Goal: Task Accomplishment & Management: Manage account settings

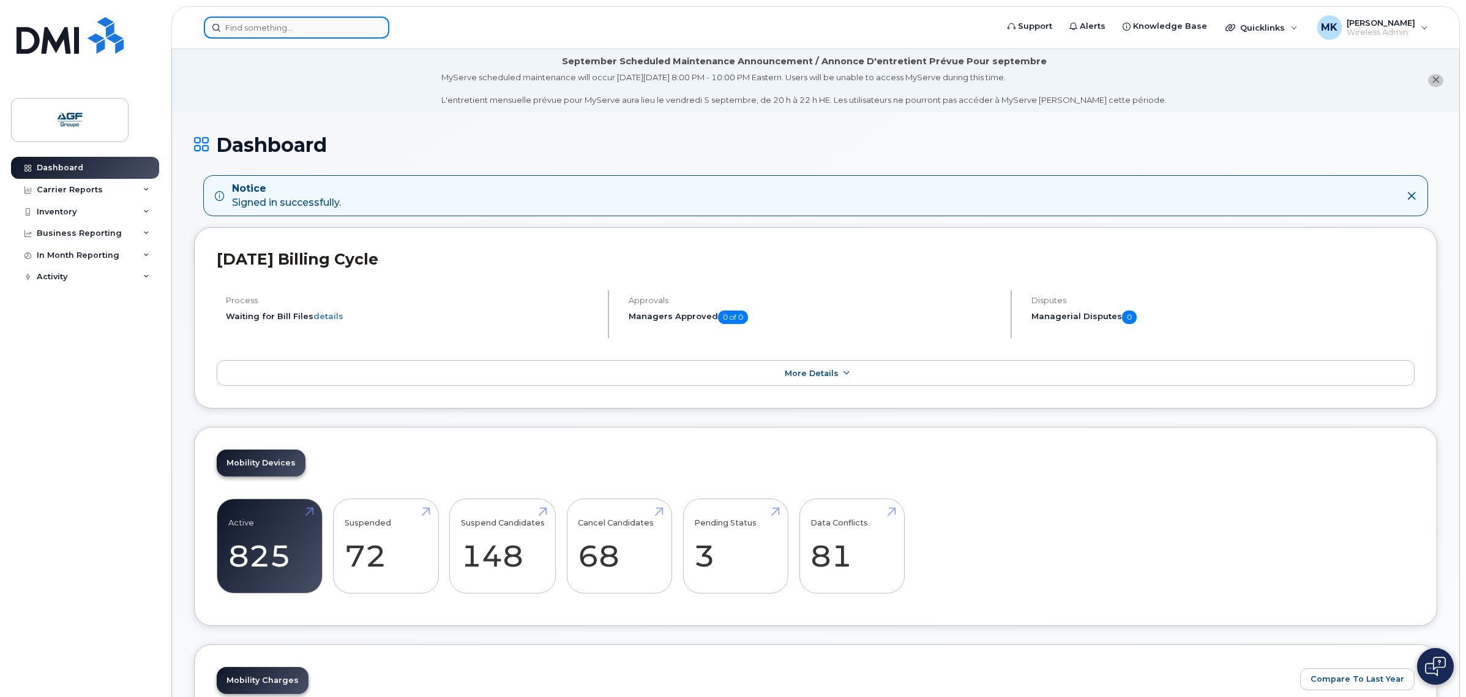
click at [312, 29] on input at bounding box center [296, 28] width 185 height 22
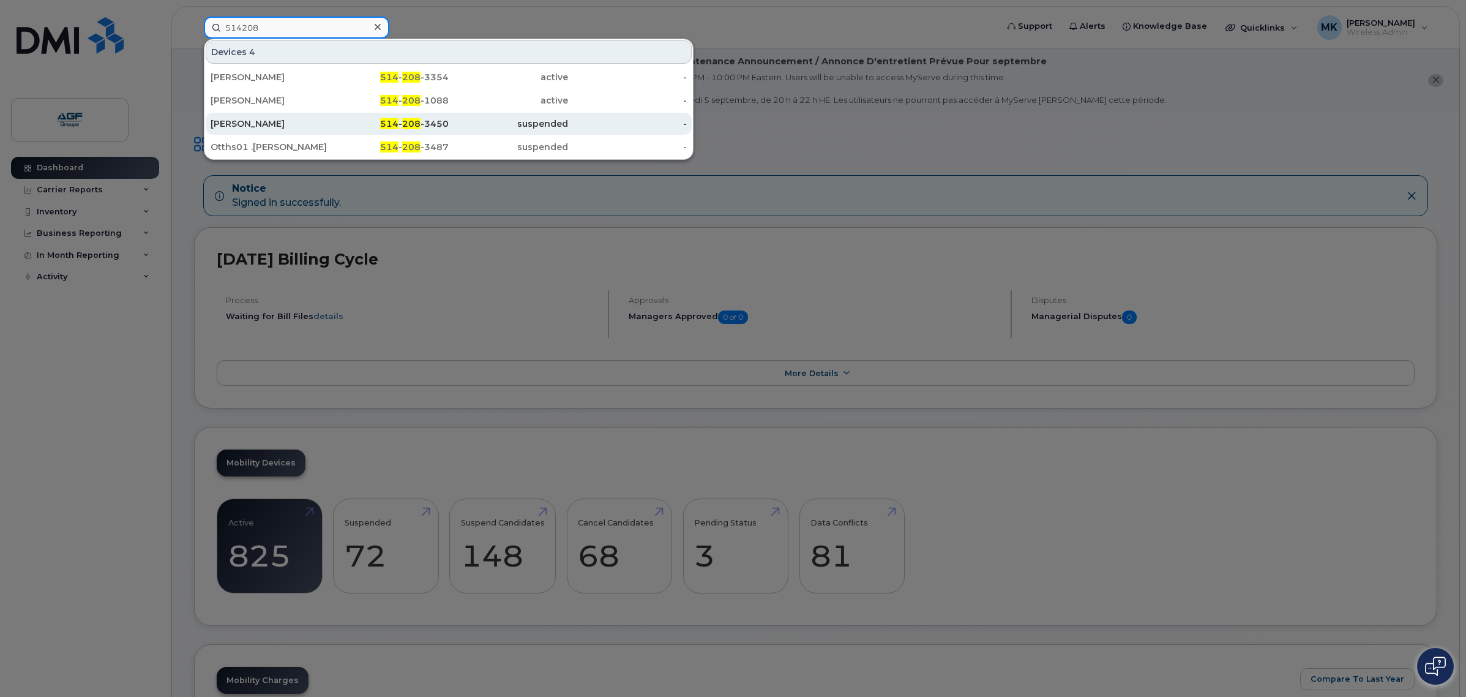
type input "514208"
click at [326, 121] on div "Makram Saadi" at bounding box center [270, 124] width 119 height 12
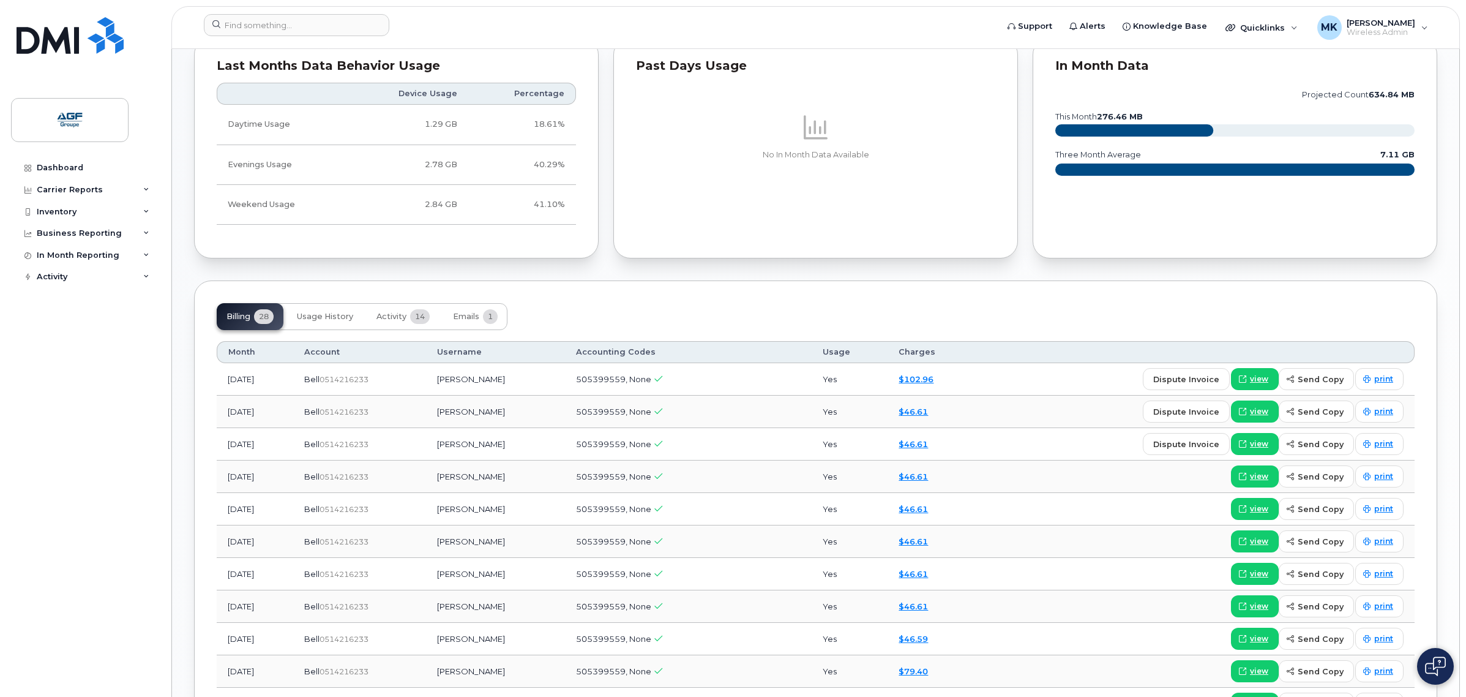
scroll to position [689, 0]
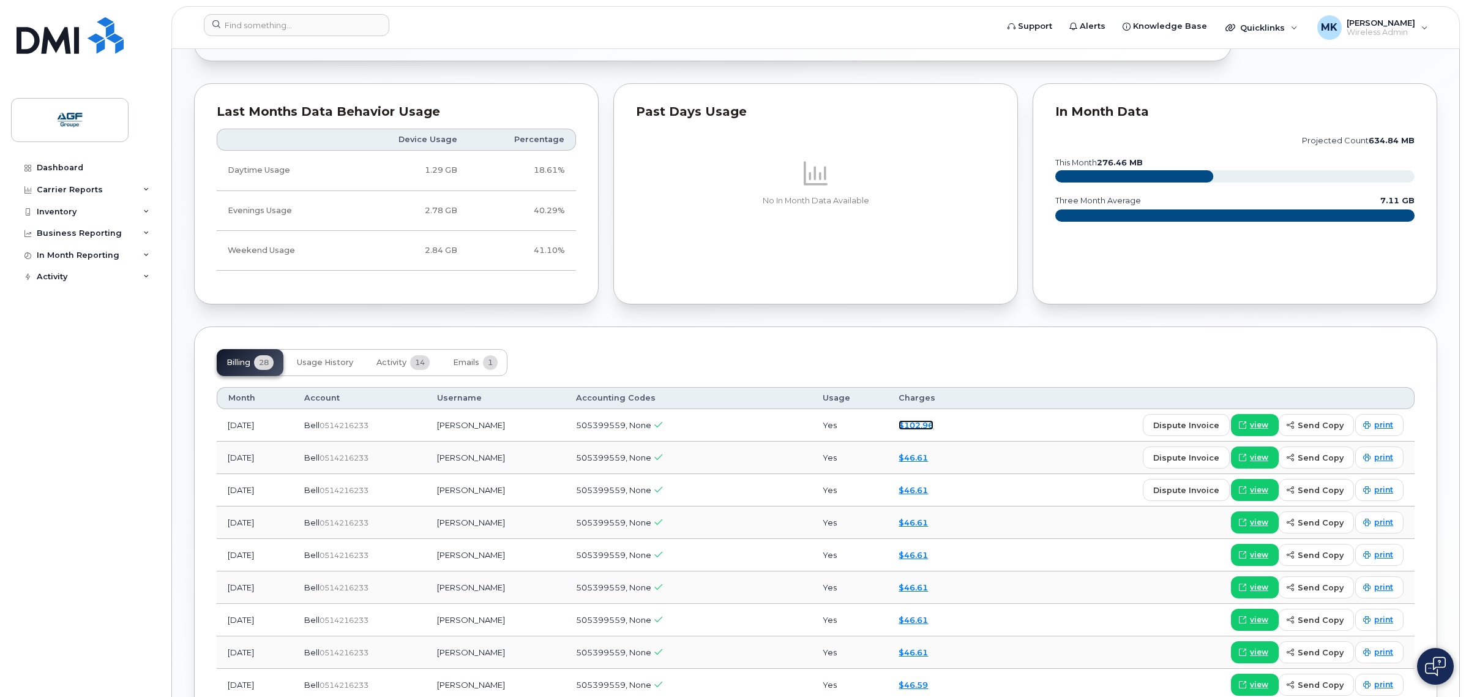
click at [931, 427] on link "$102.96" at bounding box center [916, 425] width 35 height 10
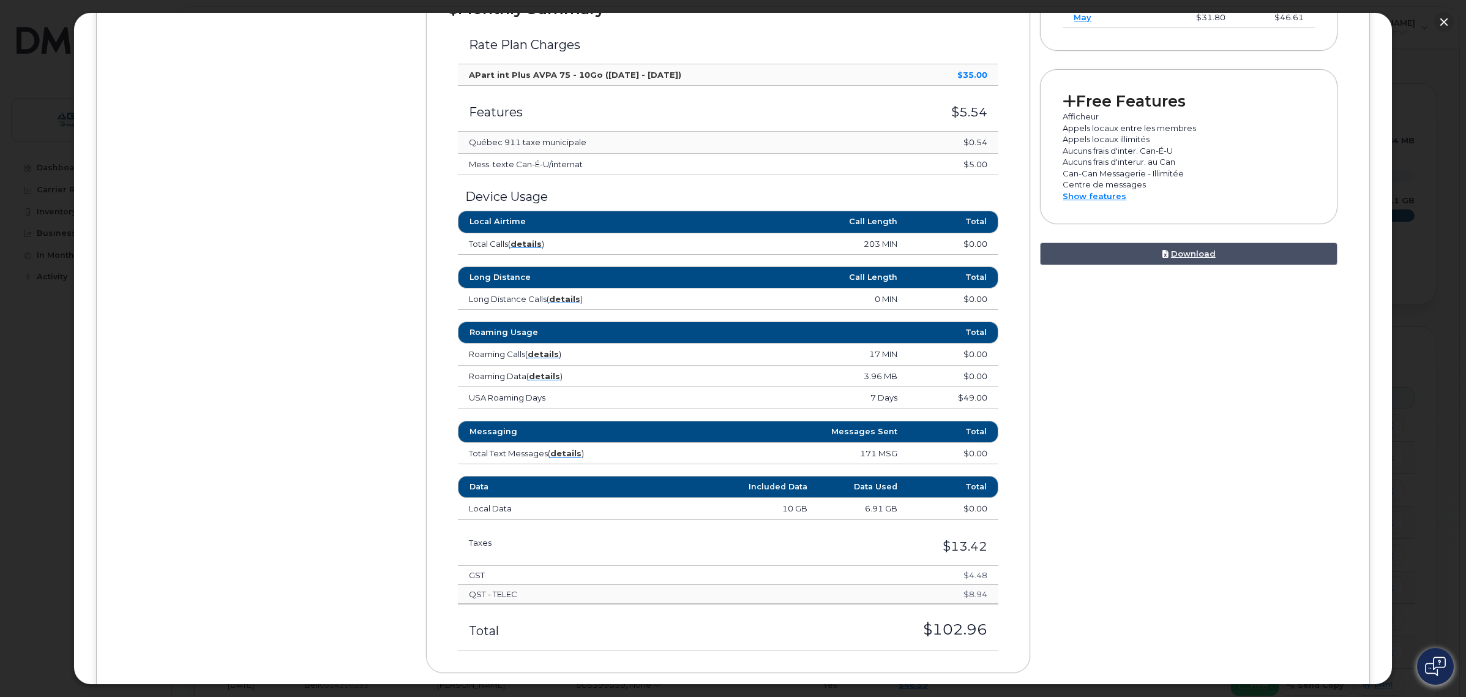
scroll to position [0, 0]
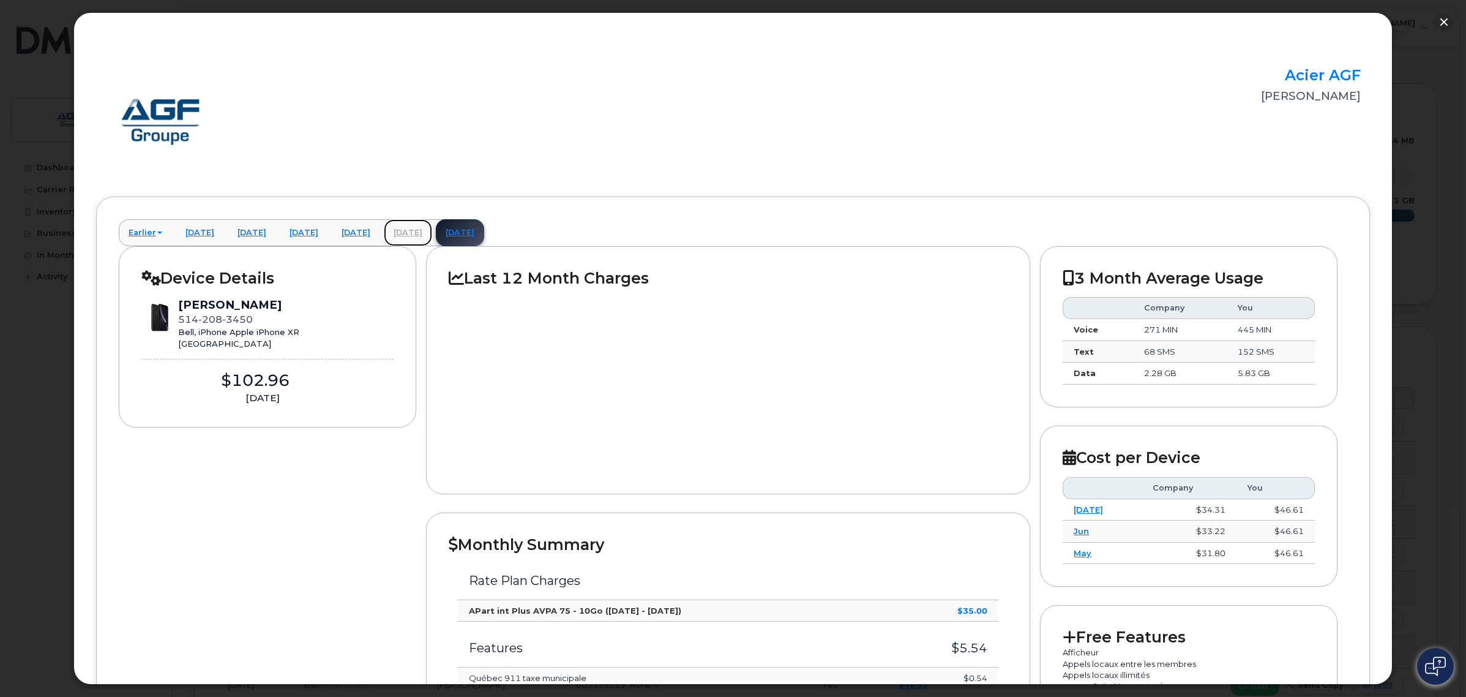
click at [432, 233] on link "July 2025" at bounding box center [408, 232] width 48 height 27
click at [432, 225] on link "July 2025" at bounding box center [408, 232] width 48 height 27
click at [484, 234] on link "August 2025" at bounding box center [460, 232] width 48 height 27
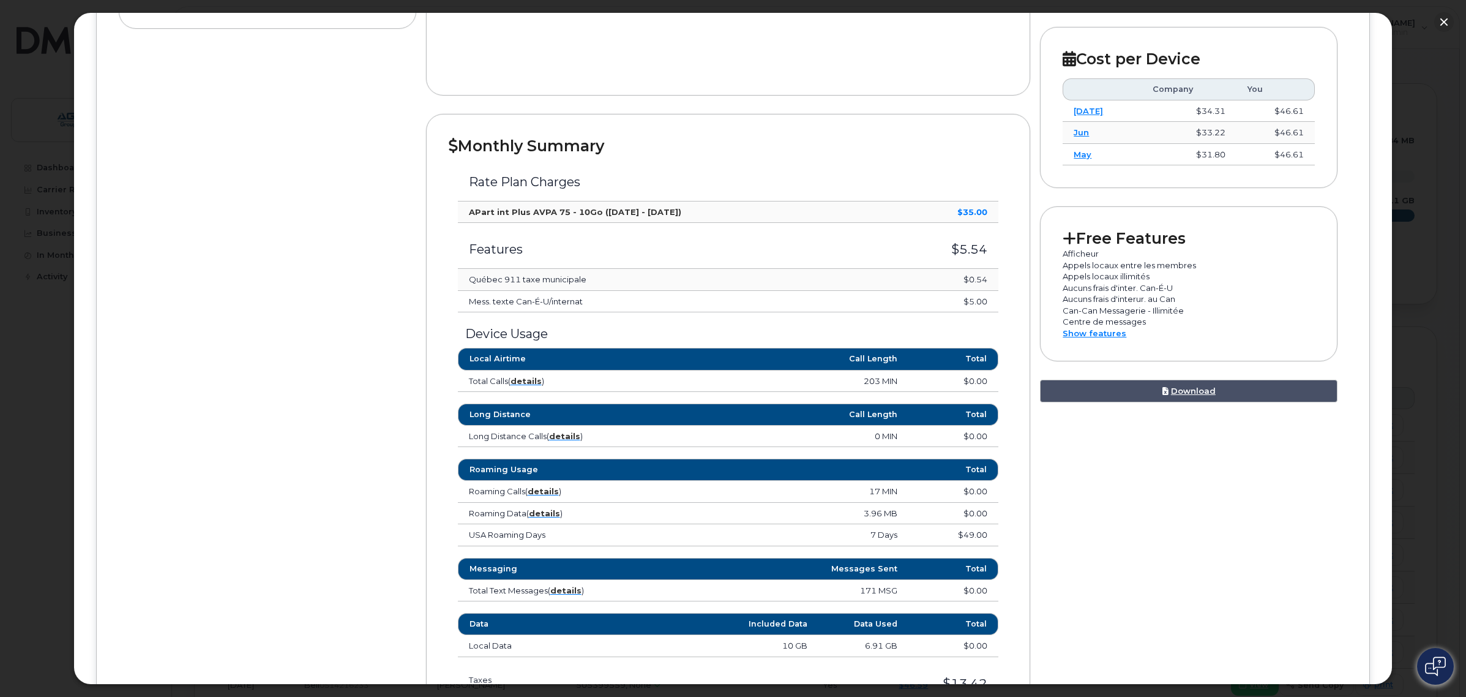
scroll to position [359, 0]
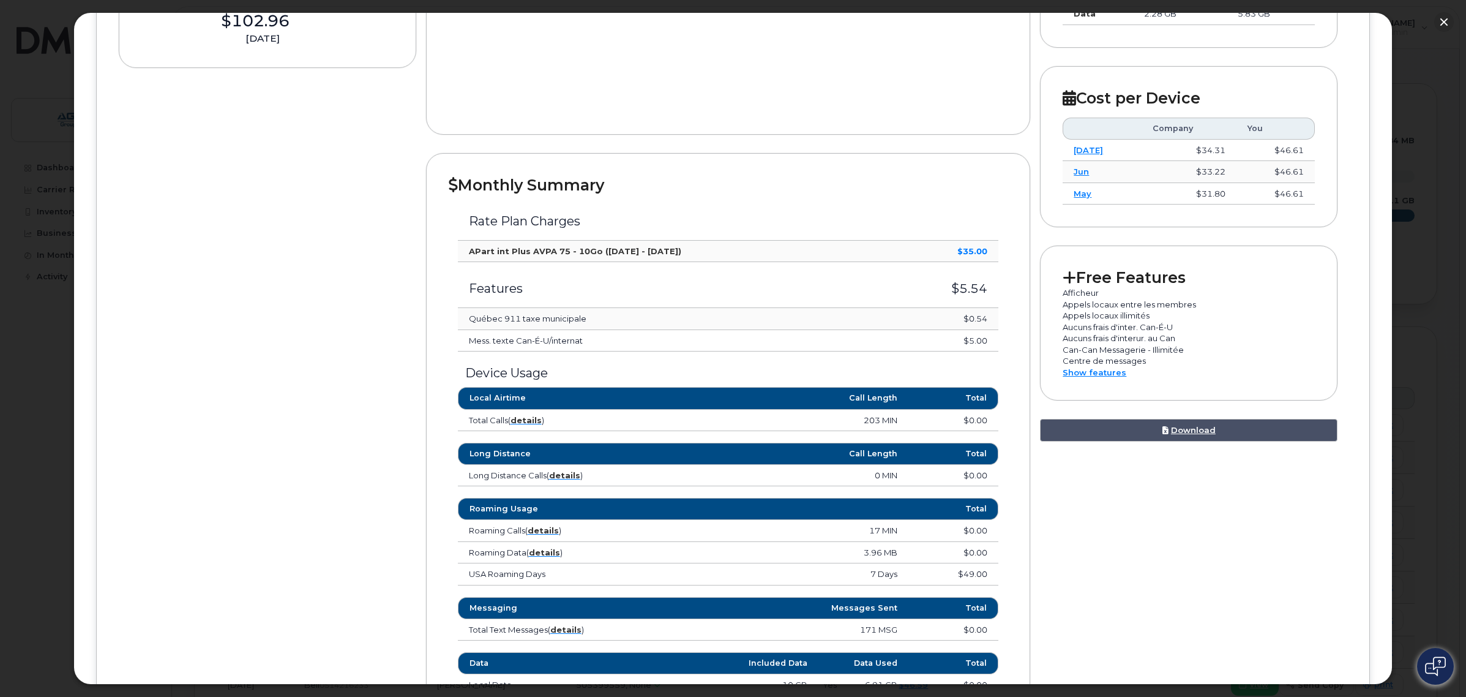
click at [1406, 395] on div at bounding box center [733, 348] width 1466 height 697
click at [1446, 25] on button "button" at bounding box center [1444, 22] width 20 height 20
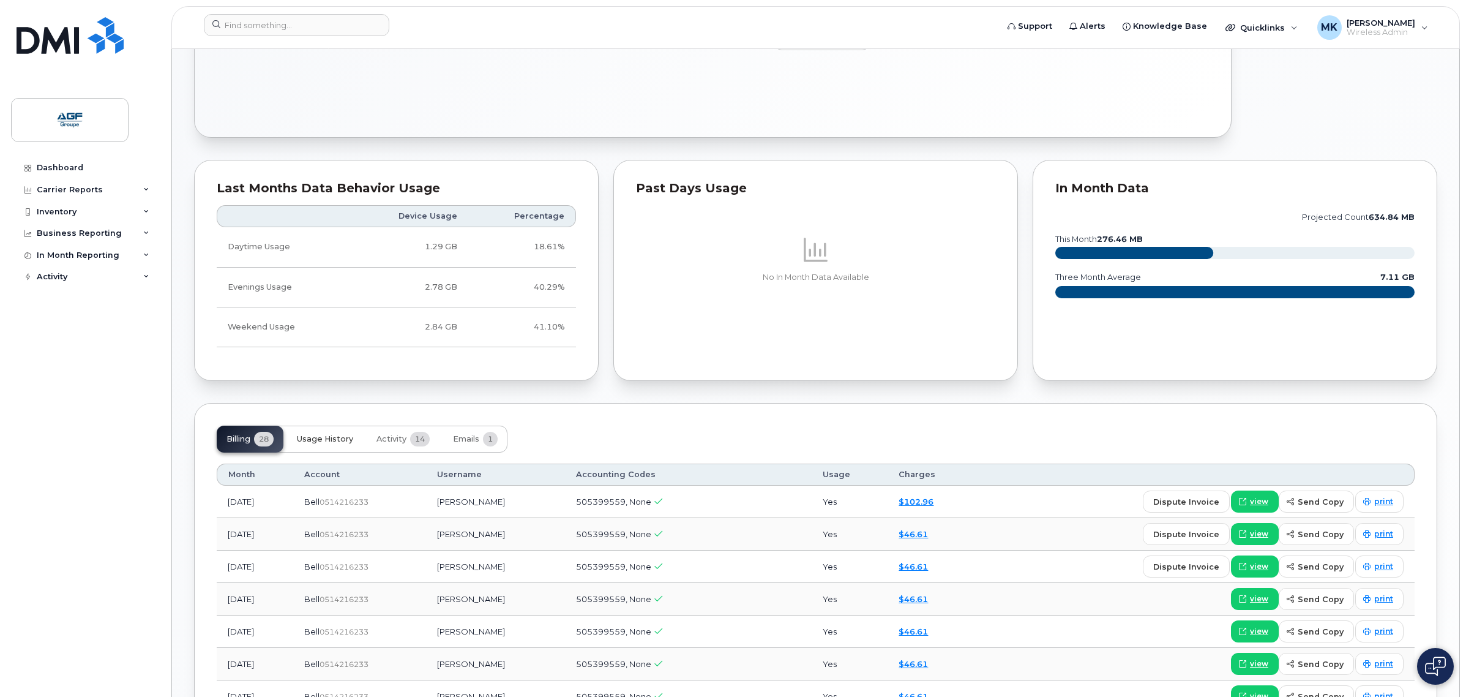
scroll to position [230, 0]
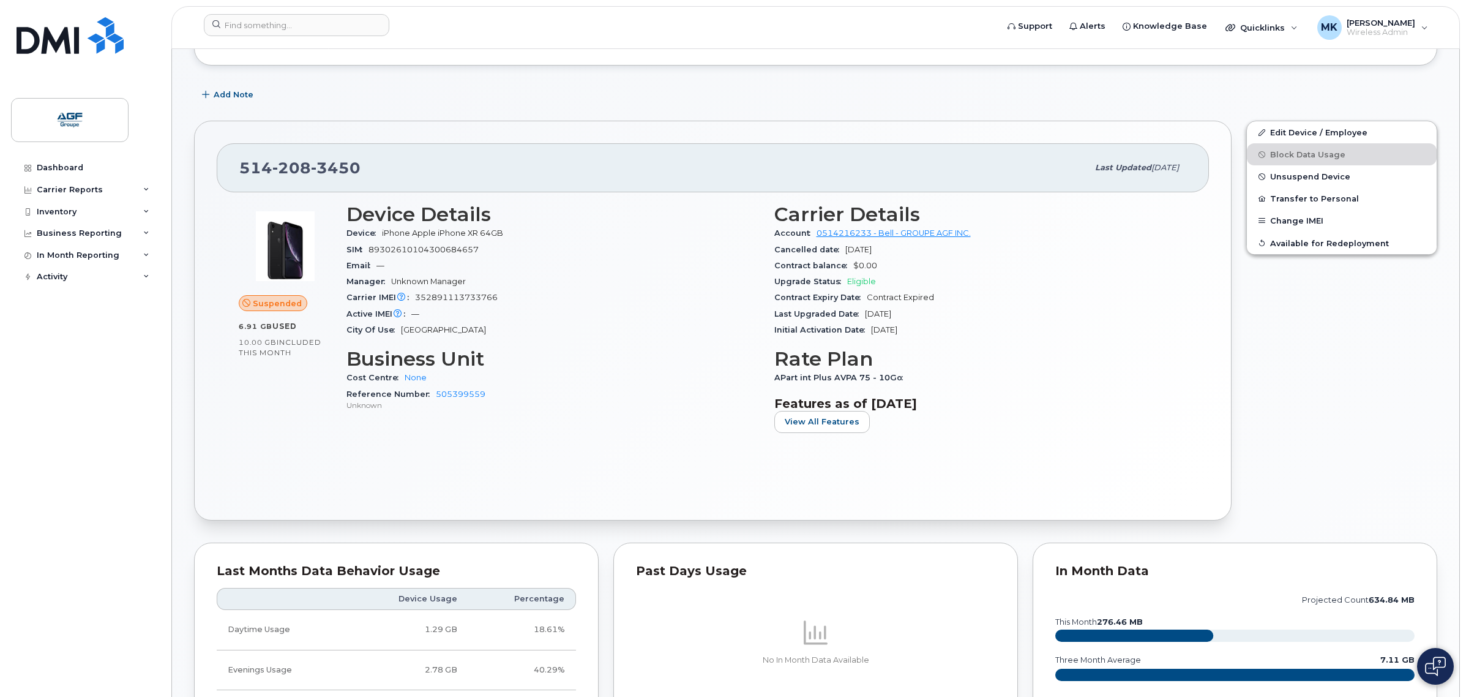
click at [650, 308] on div "Active IMEI Active IMEI is refreshed daily with a delay of up to 48 hours follo…" at bounding box center [553, 314] width 413 height 16
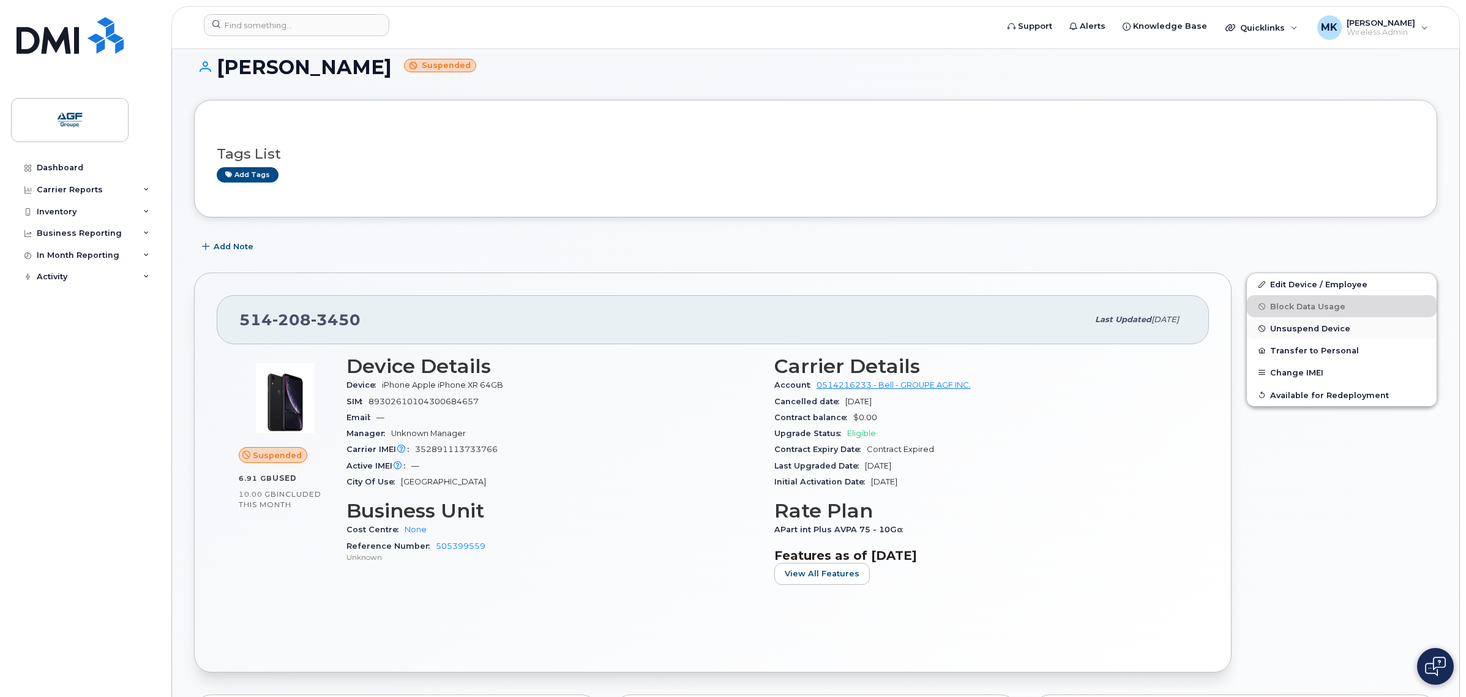
scroll to position [77, 0]
drag, startPoint x: 515, startPoint y: 383, endPoint x: 381, endPoint y: 389, distance: 134.2
click at [381, 389] on div "Device iPhone Apple iPhone XR 64GB" at bounding box center [553, 386] width 413 height 16
click at [580, 383] on div "Device iPhone Apple iPhone XR 64GB" at bounding box center [553, 386] width 413 height 16
click at [421, 130] on div "Tags List Add tags" at bounding box center [816, 160] width 1198 height 72
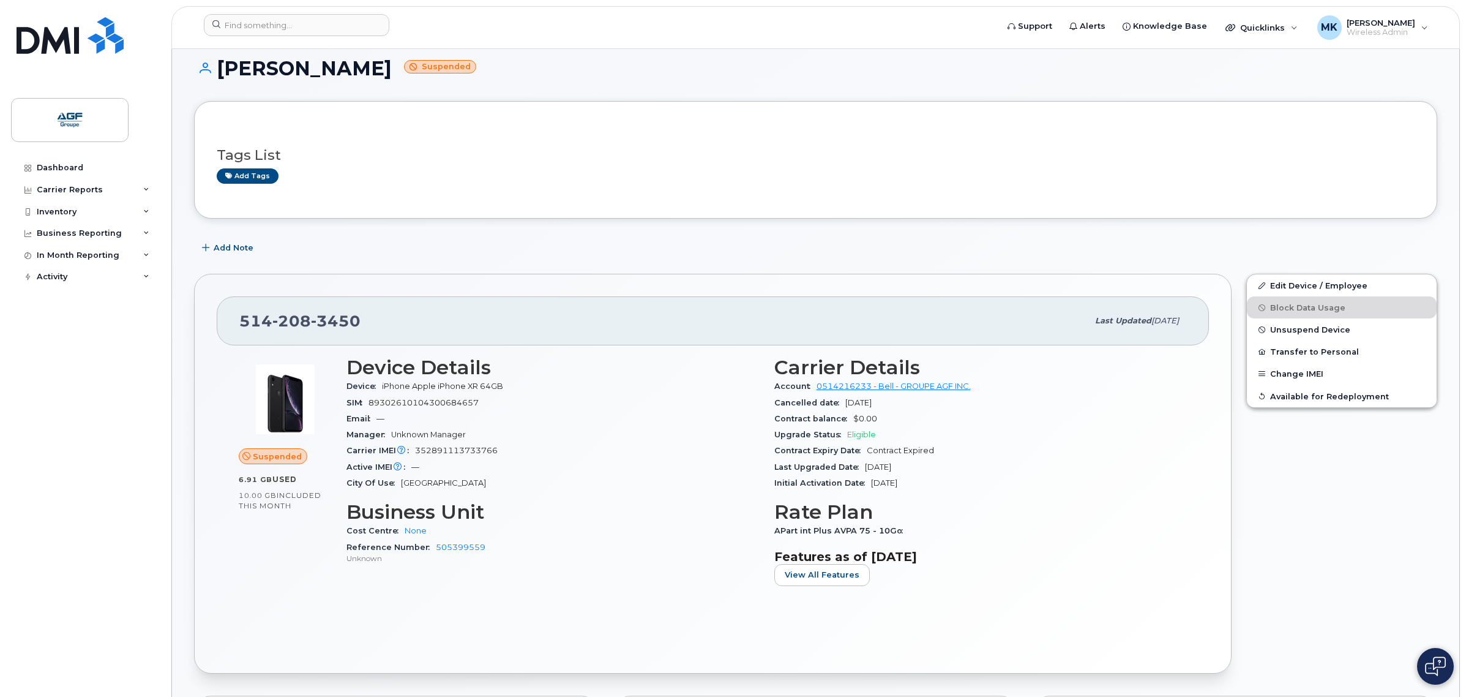
click at [504, 160] on h3 "Tags List" at bounding box center [816, 155] width 1198 height 15
click at [260, 31] on input at bounding box center [296, 25] width 185 height 22
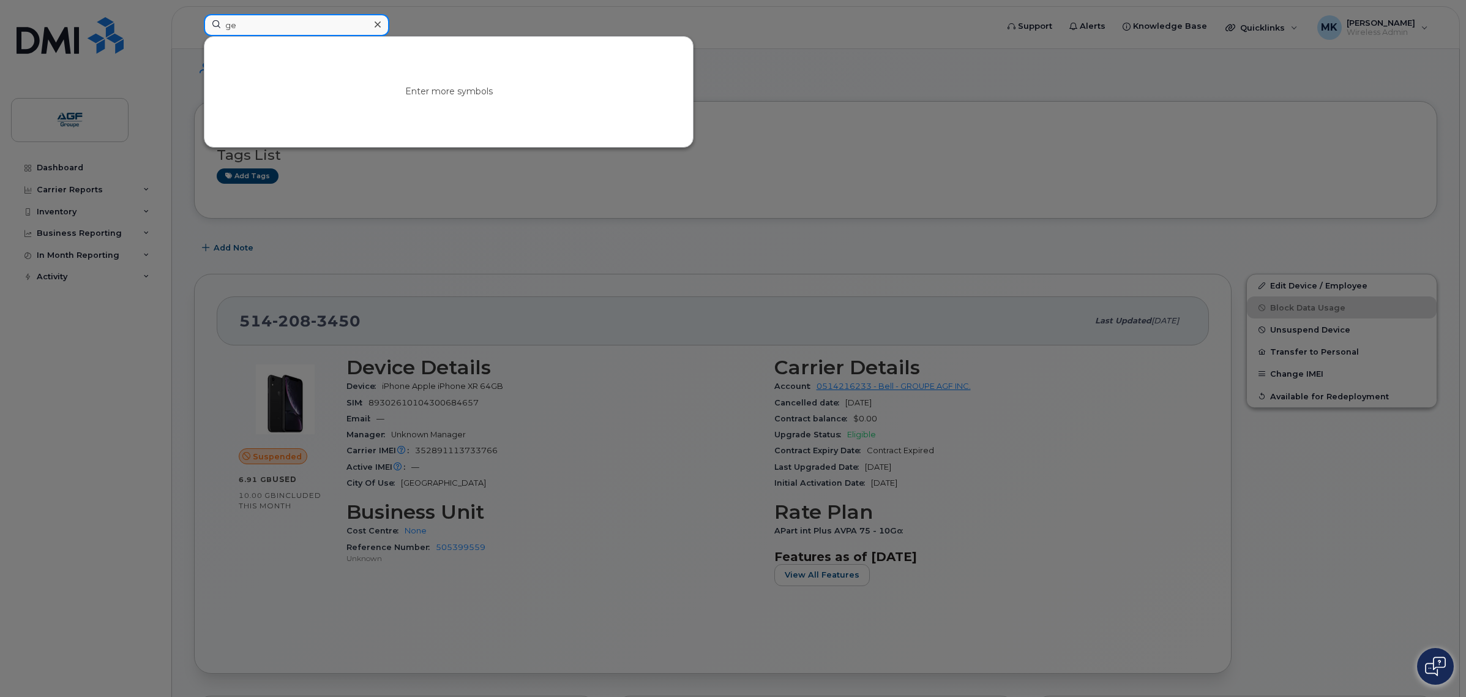
type input "g"
type input "i"
click at [299, 23] on input at bounding box center [296, 25] width 185 height 22
paste input "geoffrey.innis"
click at [258, 26] on input "geoffrey.innis" at bounding box center [296, 25] width 185 height 22
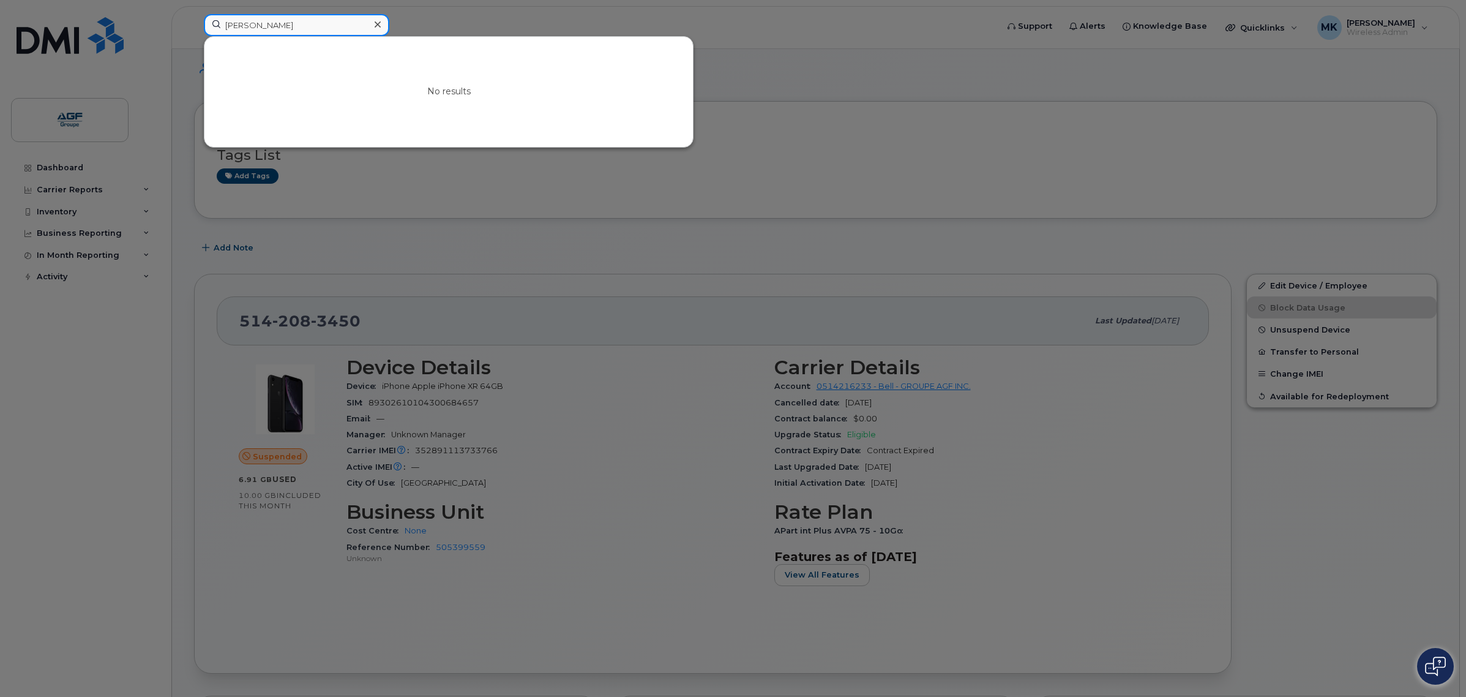
type input "geoffrey innis"
click at [468, 22] on div at bounding box center [733, 348] width 1466 height 697
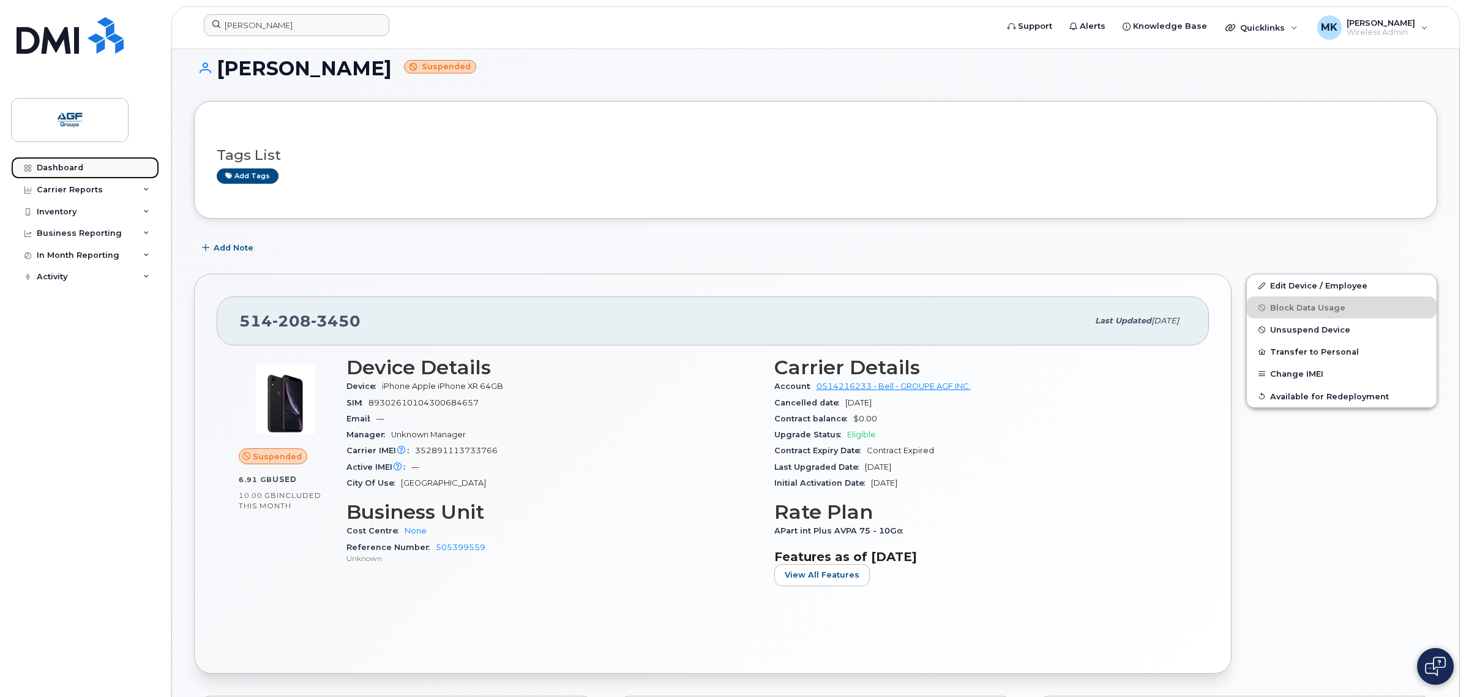
click at [96, 167] on link "Dashboard" at bounding box center [85, 168] width 148 height 22
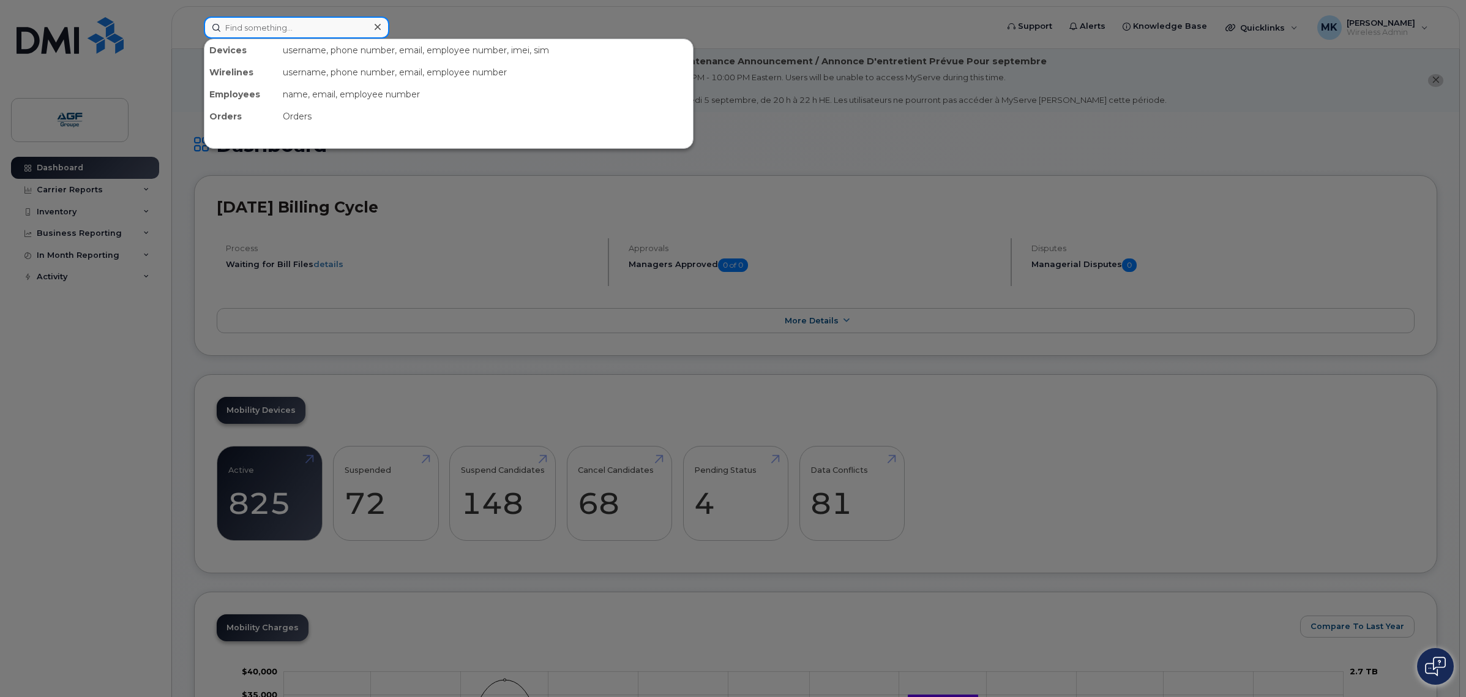
click at [279, 26] on input at bounding box center [296, 28] width 185 height 22
paste input "Mario Drolet"
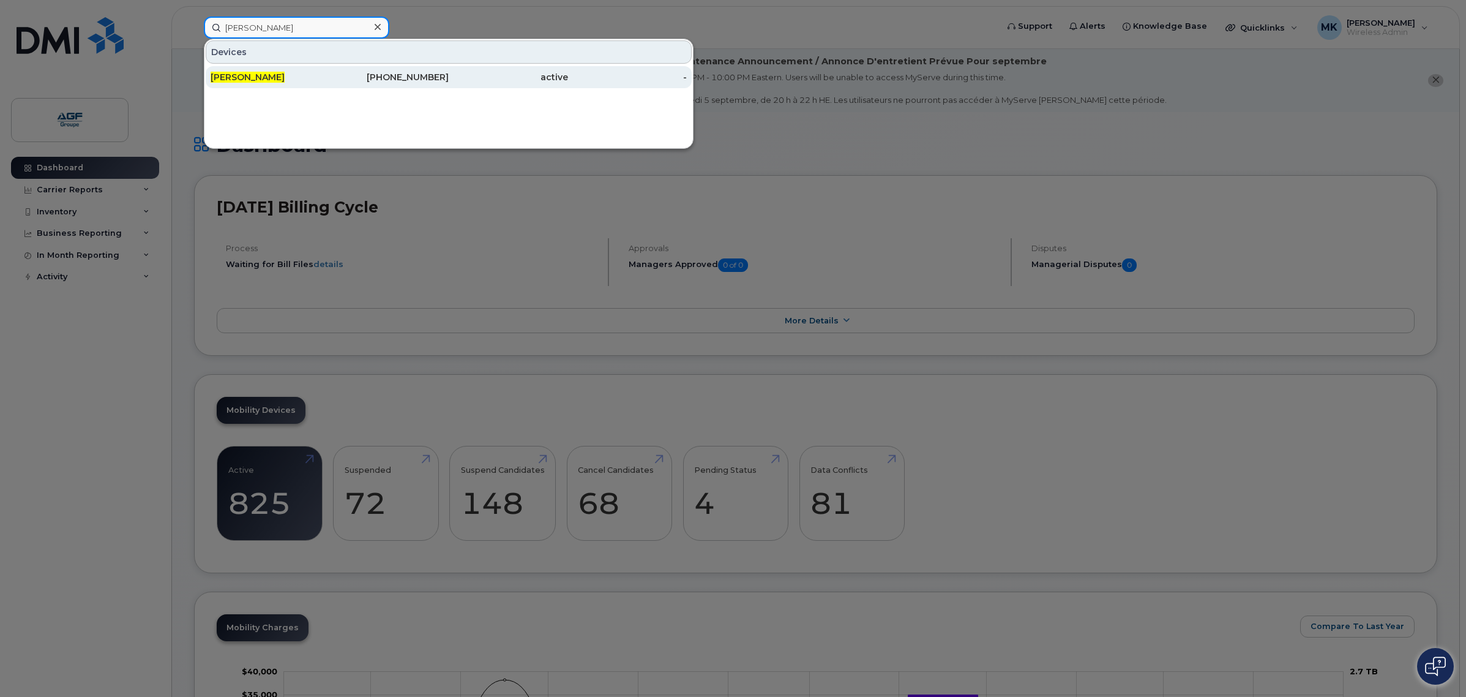
type input "[PERSON_NAME]"
click at [341, 78] on div "819-244-1419" at bounding box center [389, 77] width 119 height 12
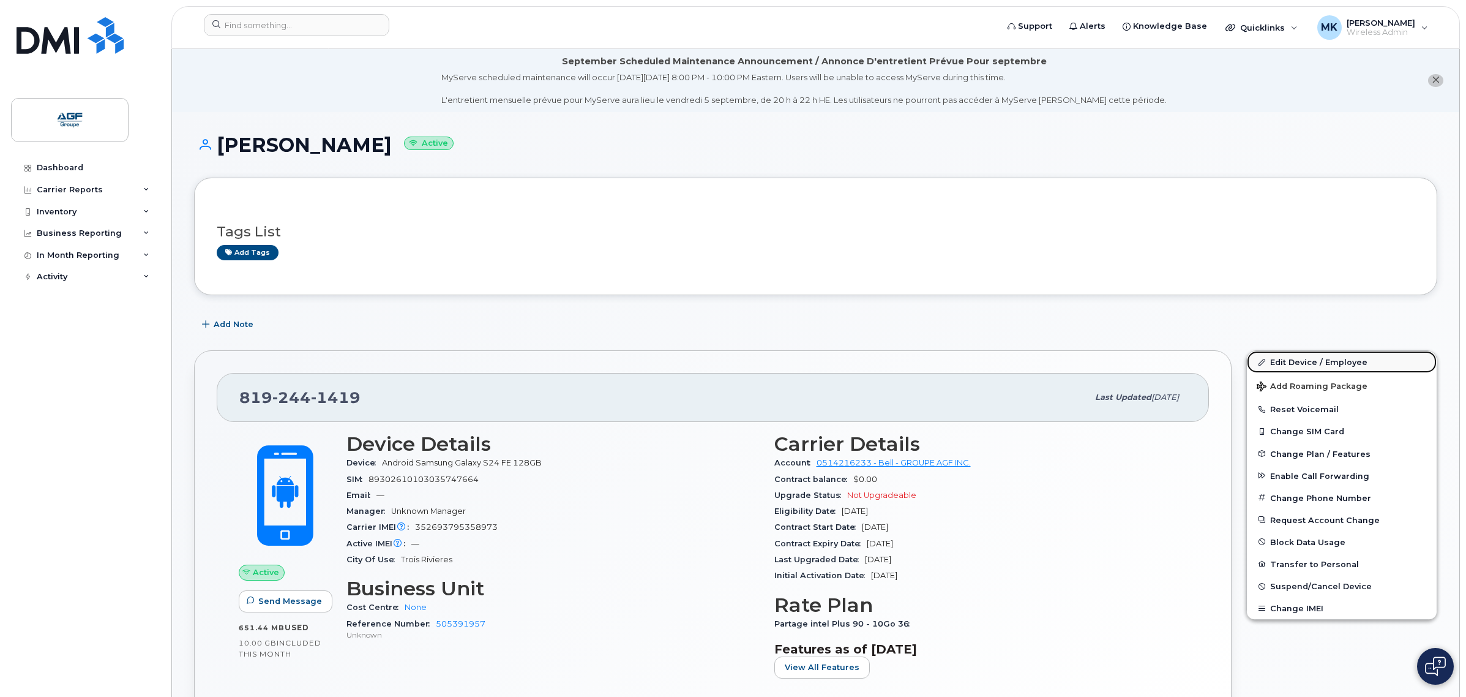
click at [1351, 356] on link "Edit Device / Employee" at bounding box center [1342, 362] width 190 height 22
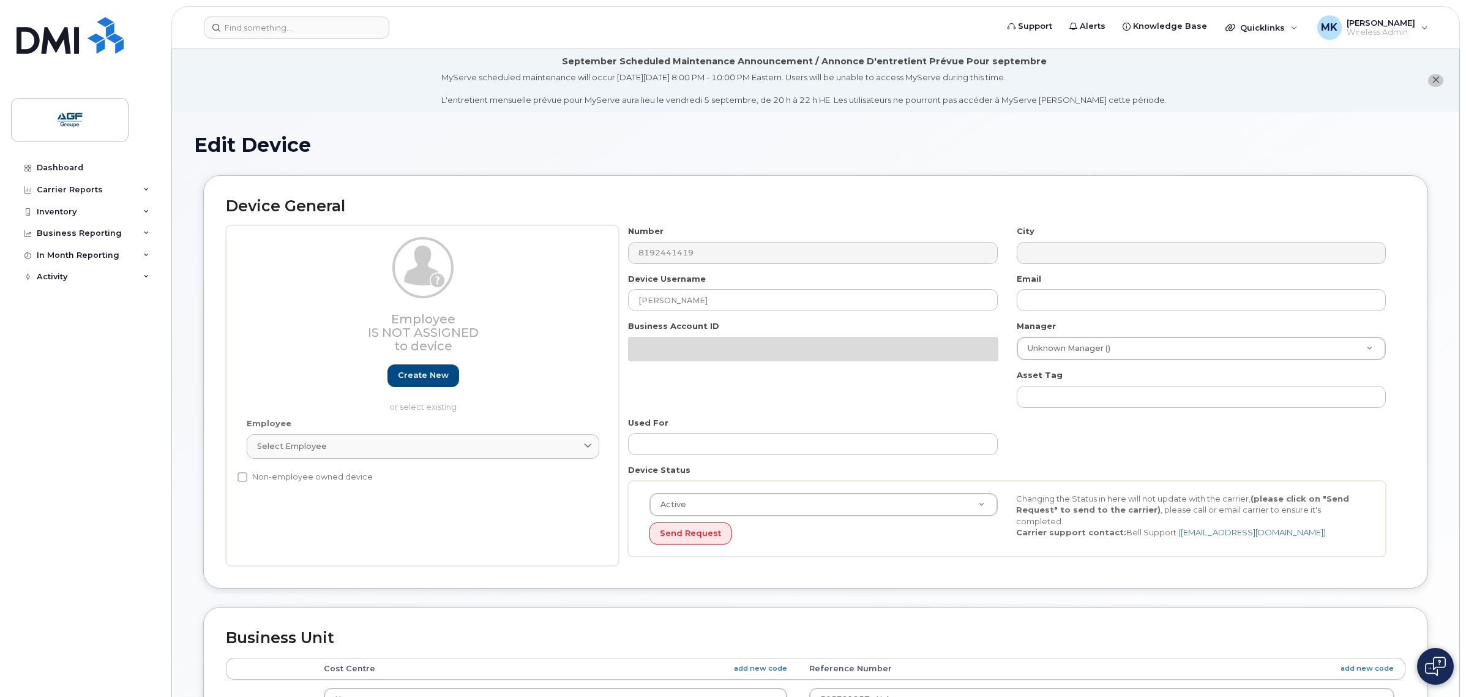
select select "33509679"
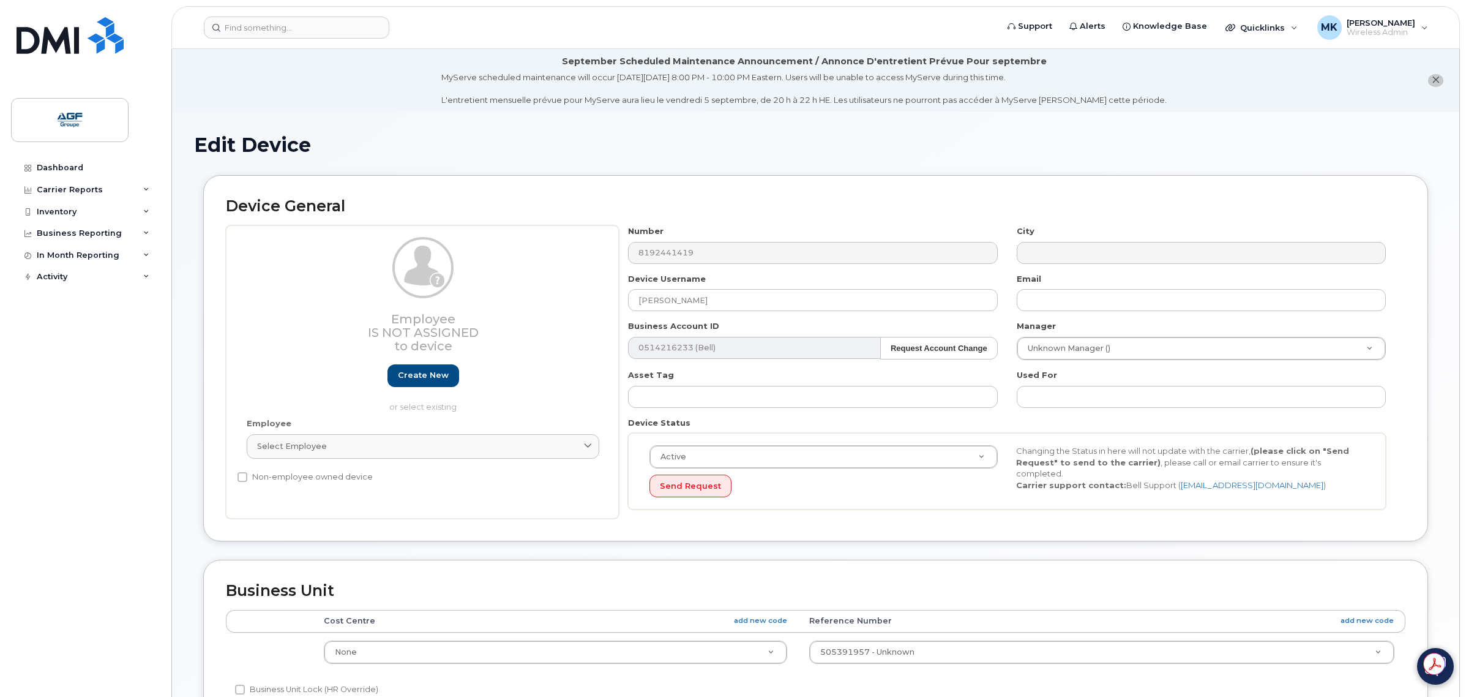
drag, startPoint x: 1406, startPoint y: 120, endPoint x: 1396, endPoint y: 126, distance: 11.6
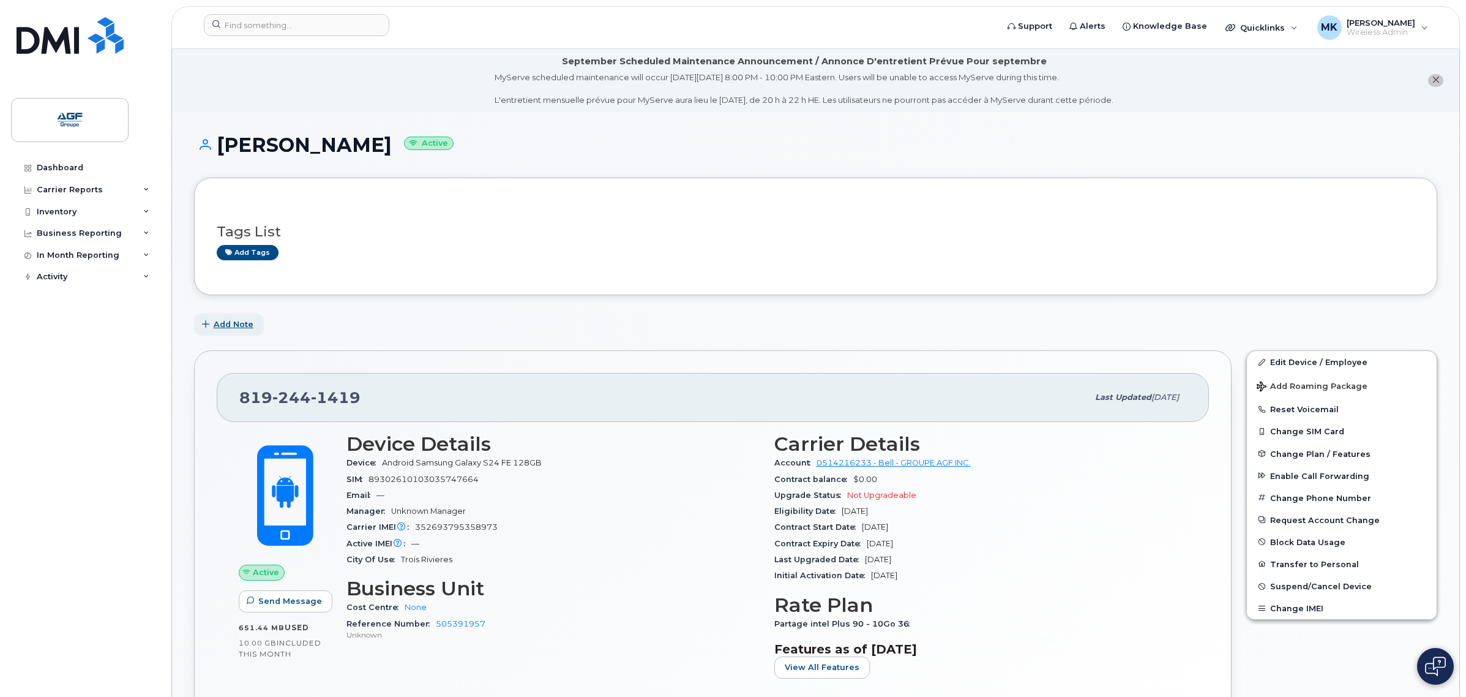
click at [242, 324] on span "Add Note" at bounding box center [234, 324] width 40 height 12
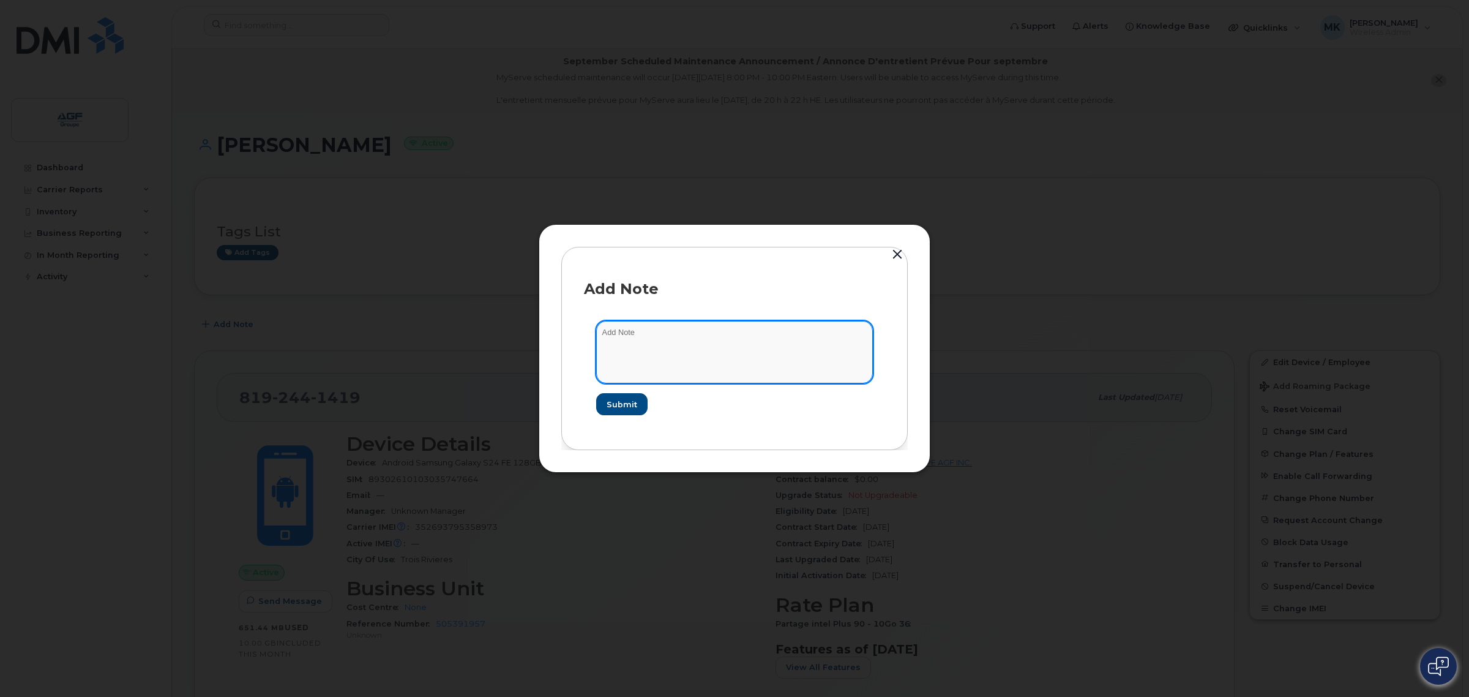
click at [699, 337] on textarea at bounding box center [734, 352] width 277 height 62
type textarea "U"
click at [683, 335] on textarea "Exception utilisé pour inventaire, l'employé n'as pas reçu son upgrade. - Mehdi" at bounding box center [734, 352] width 277 height 62
drag, startPoint x: 674, startPoint y: 331, endPoint x: 655, endPoint y: 366, distance: 40.3
click at [674, 331] on textarea "Exception utilisé pour inventaire, l'employé n'as pas reçu son upgrade. - Mehdi" at bounding box center [734, 352] width 277 height 62
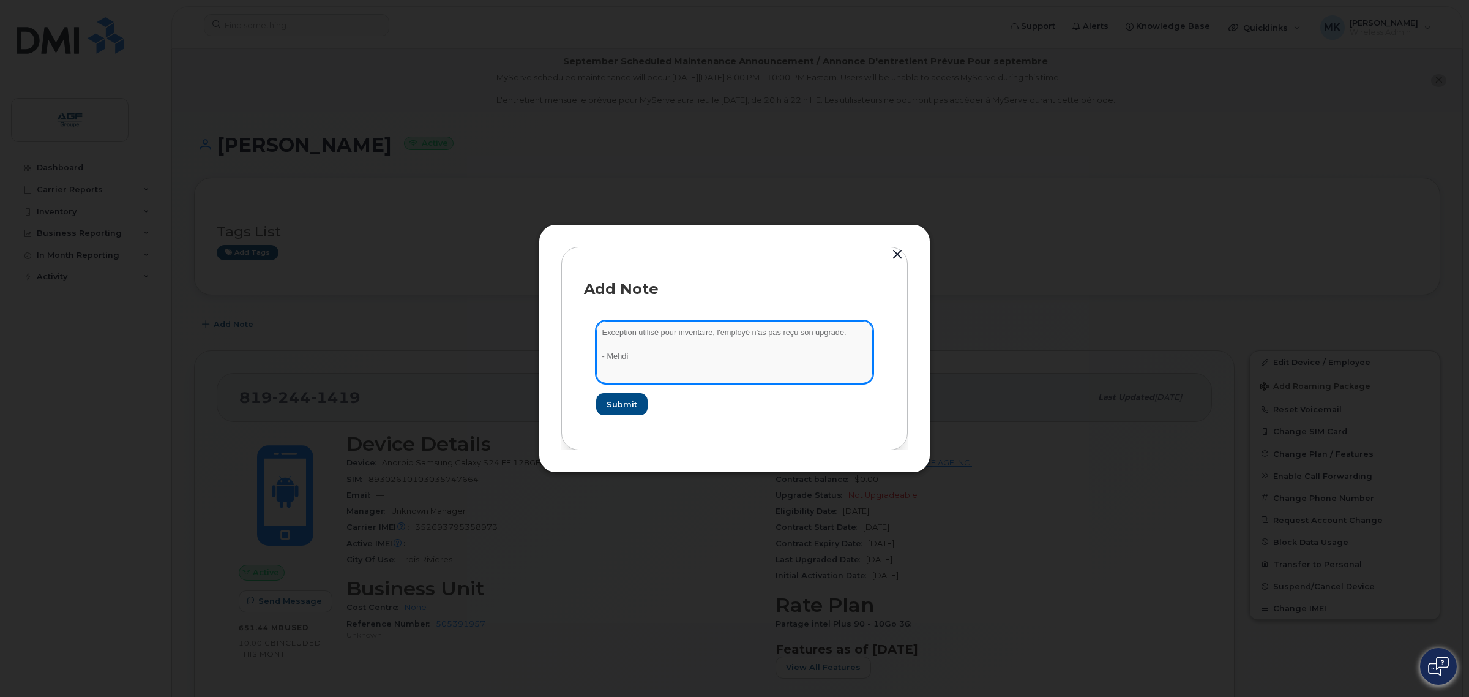
click at [653, 344] on textarea "Exception utilisé pour inventaire, l'employé n'as pas reçu son upgrade. - Mehdi" at bounding box center [734, 352] width 277 height 62
drag, startPoint x: 661, startPoint y: 356, endPoint x: 545, endPoint y: 334, distance: 117.7
click at [545, 334] on div "Add Note Exception utilisé pour inventaire, l'employé n'as pas reçu son upgrade…" at bounding box center [735, 348] width 392 height 249
click at [698, 337] on textarea "Exception utilisé pour inventaire, l'employé n'as pas reçu son upgrade. - Mehdi" at bounding box center [734, 352] width 277 height 62
type textarea "Exception utilisé pour inventaire, l'employé n'as pas reçu son upgrade. - Mehdi"
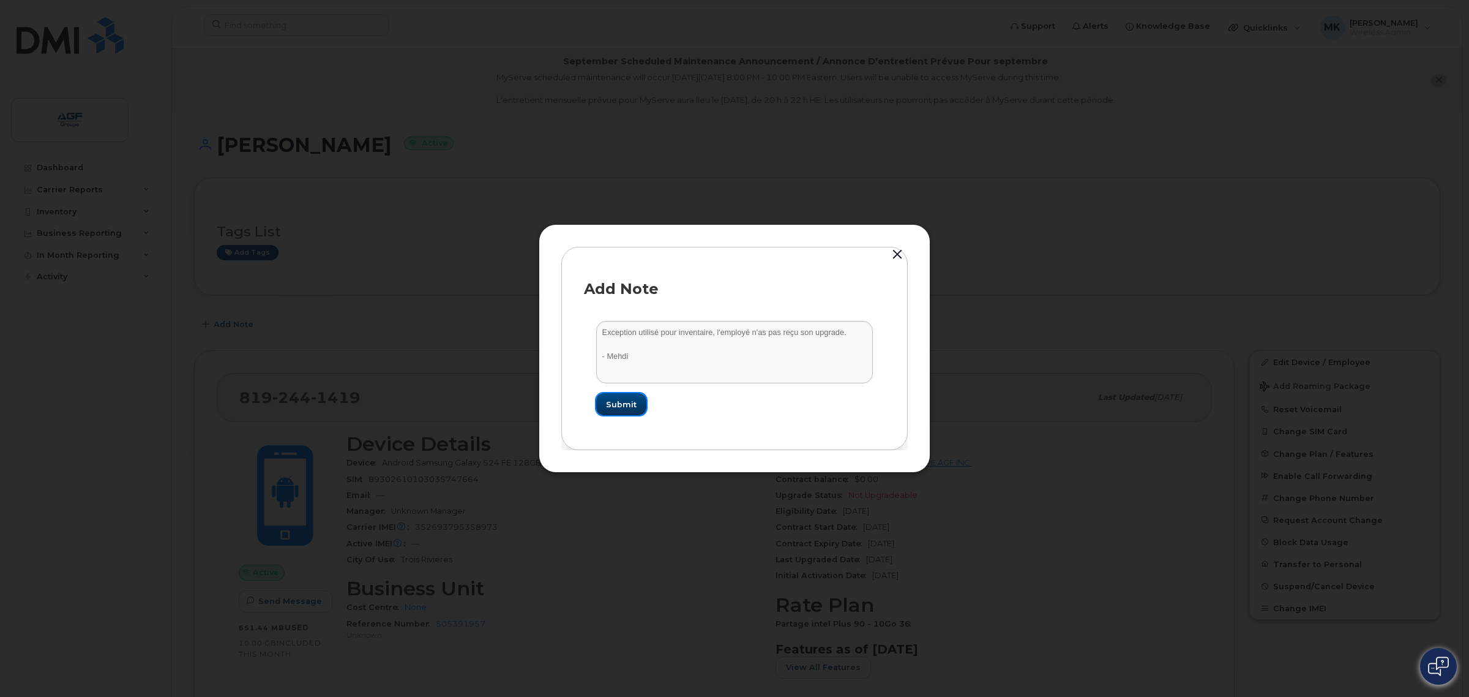
click at [634, 402] on span "Submit" at bounding box center [621, 405] width 31 height 12
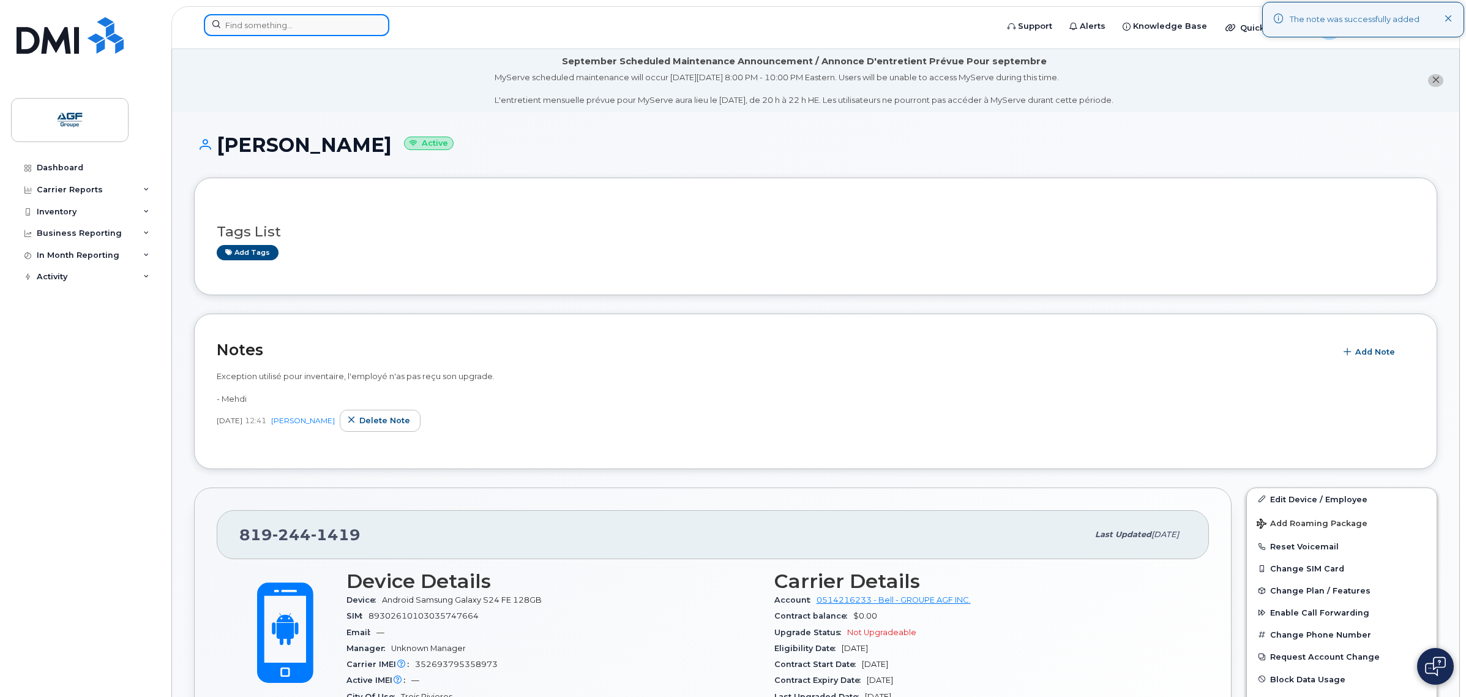
click at [280, 20] on input at bounding box center [296, 25] width 185 height 22
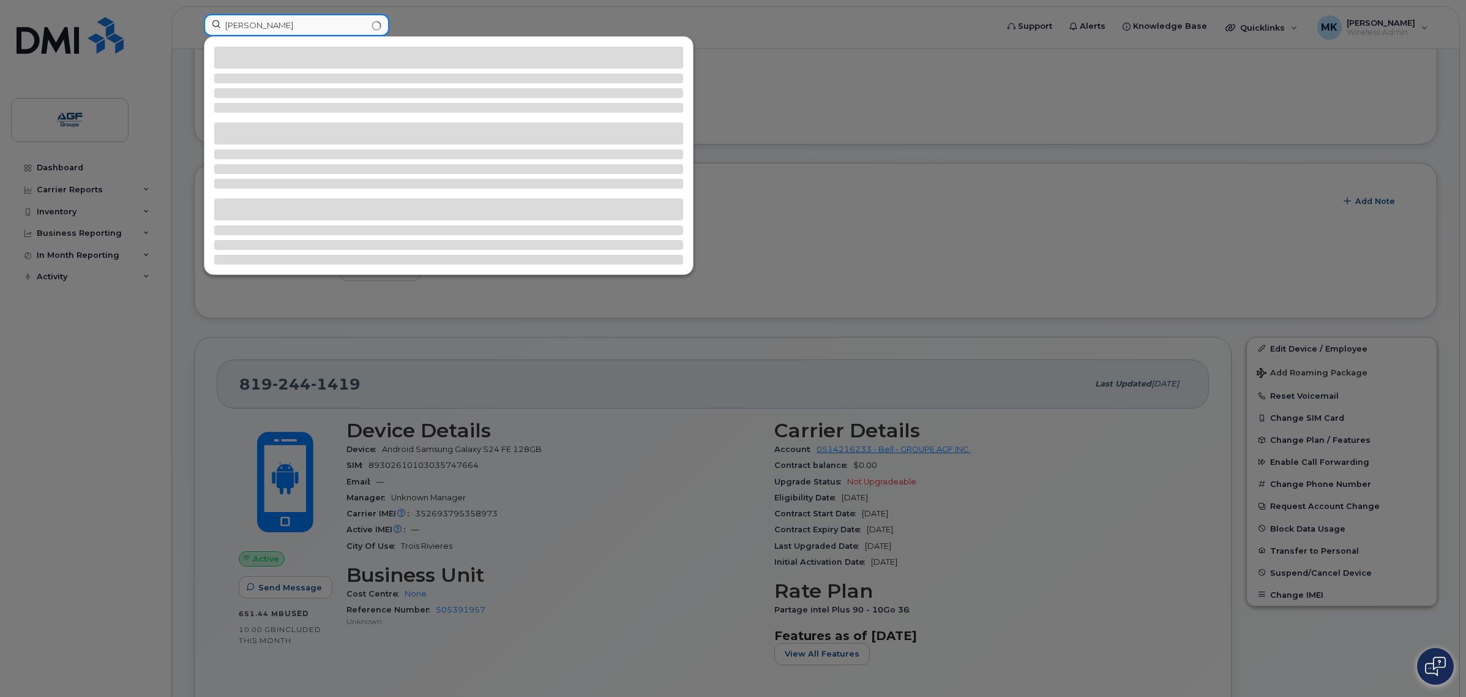
scroll to position [153, 0]
type input "cam david"
drag, startPoint x: 211, startPoint y: 1, endPoint x: 616, endPoint y: 21, distance: 405.8
click at [616, 21] on div at bounding box center [733, 348] width 1466 height 697
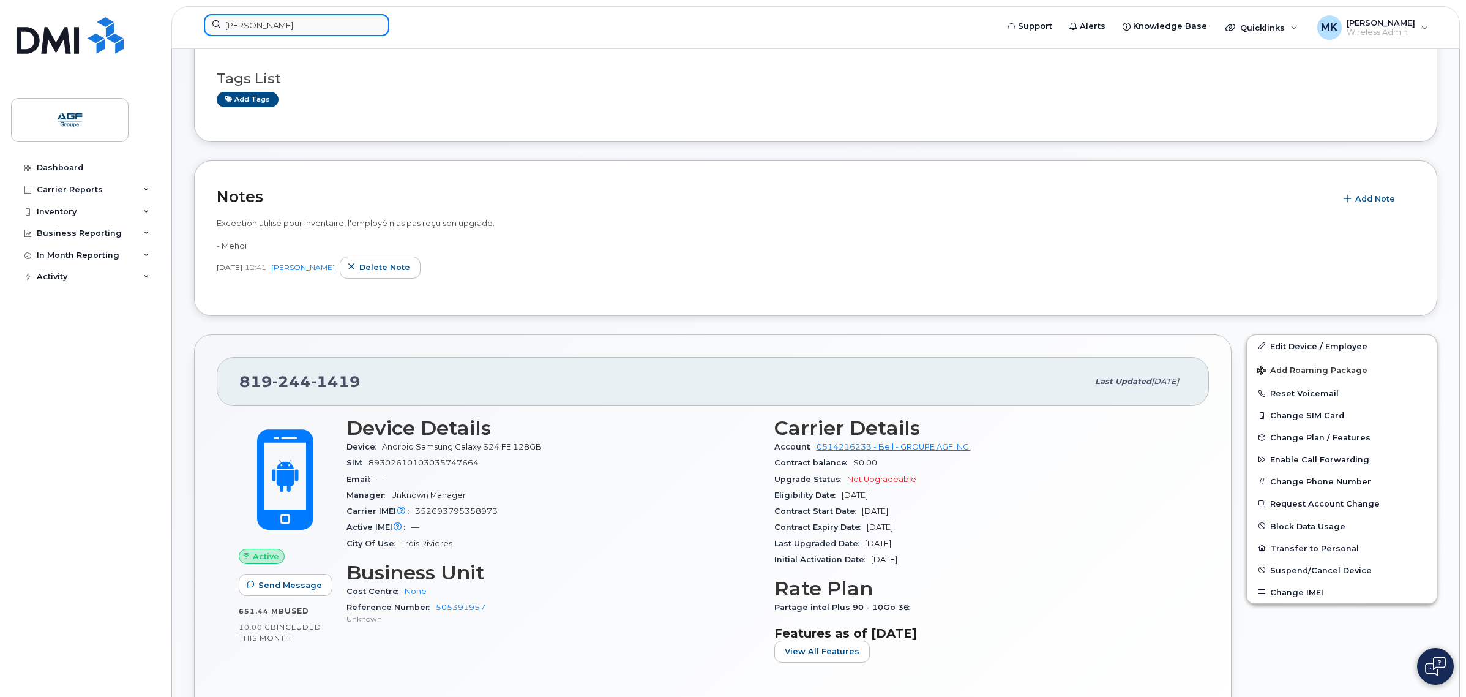
click at [290, 25] on input "cam david" at bounding box center [296, 25] width 185 height 22
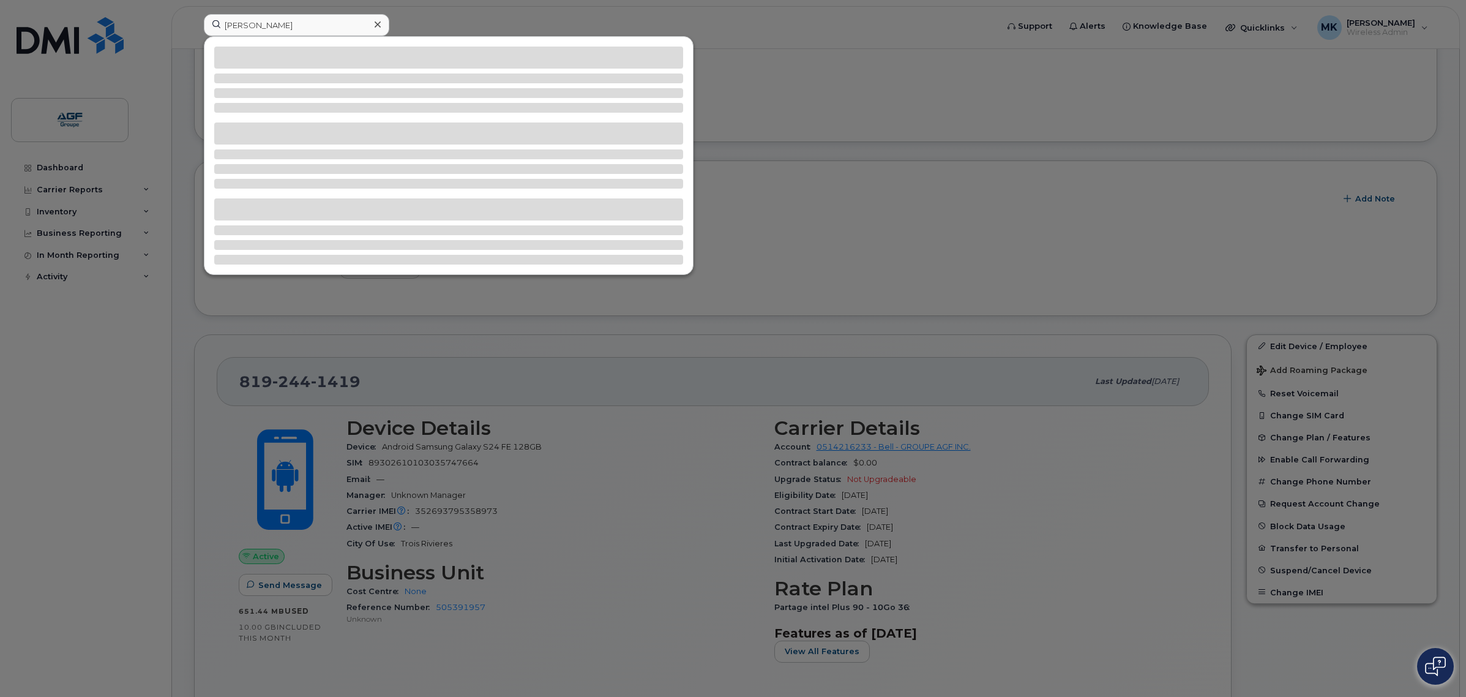
click at [90, 173] on div at bounding box center [733, 348] width 1466 height 697
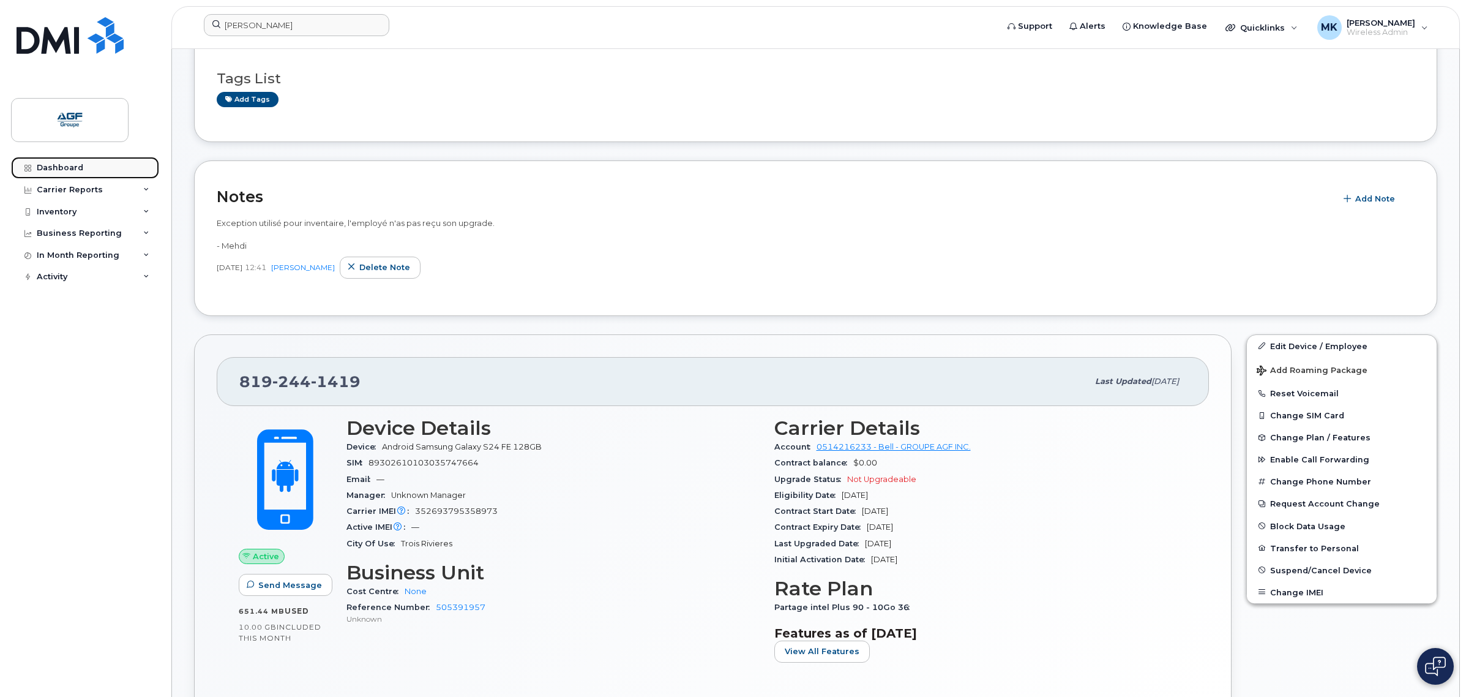
click at [92, 166] on link "Dashboard" at bounding box center [85, 168] width 148 height 22
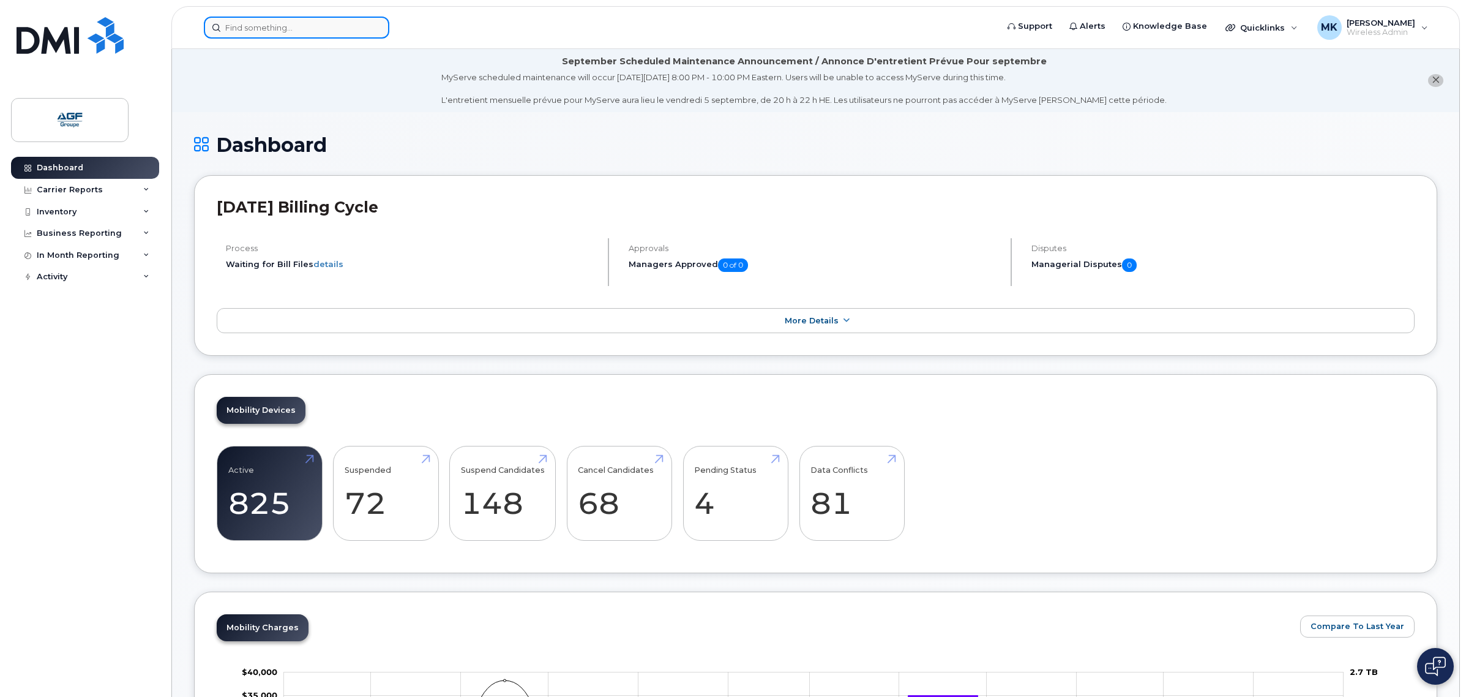
click at [313, 28] on input at bounding box center [296, 28] width 185 height 22
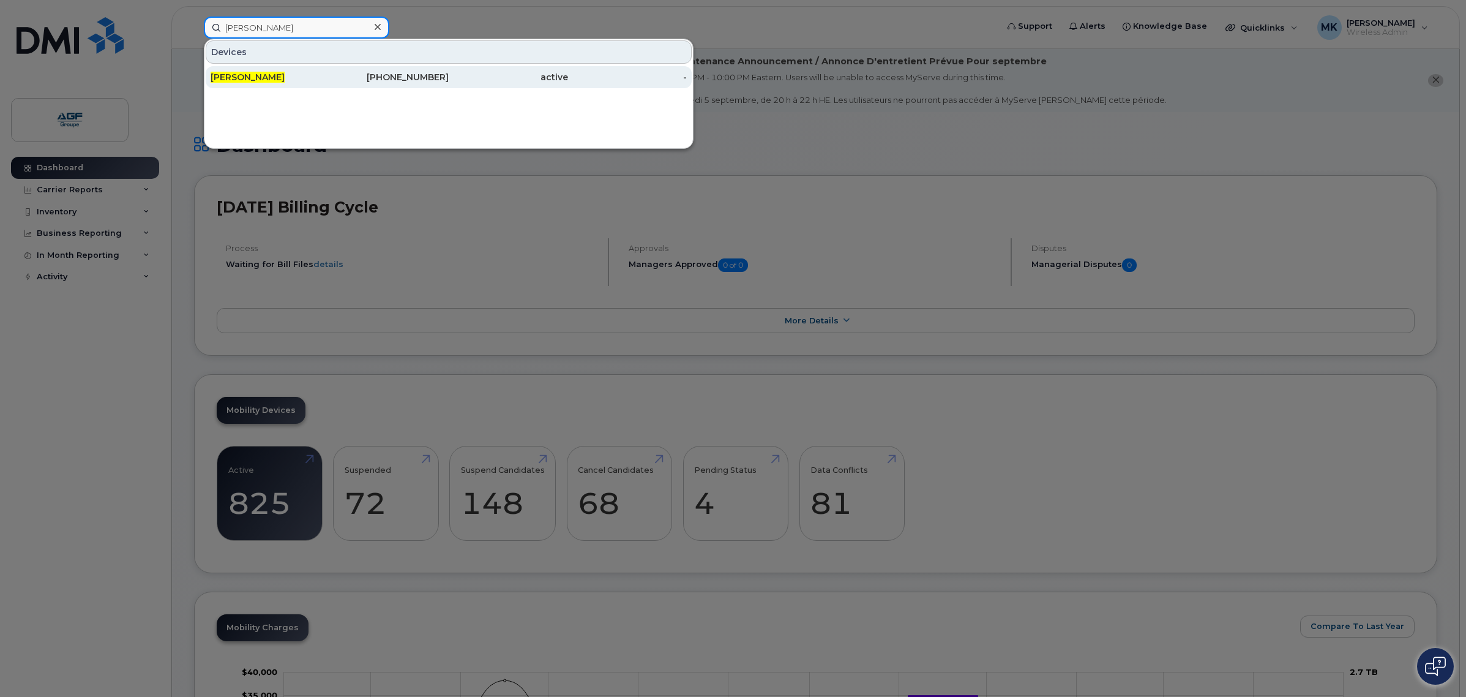
type input "[PERSON_NAME]"
click at [322, 75] on div "Cam David" at bounding box center [270, 77] width 119 height 12
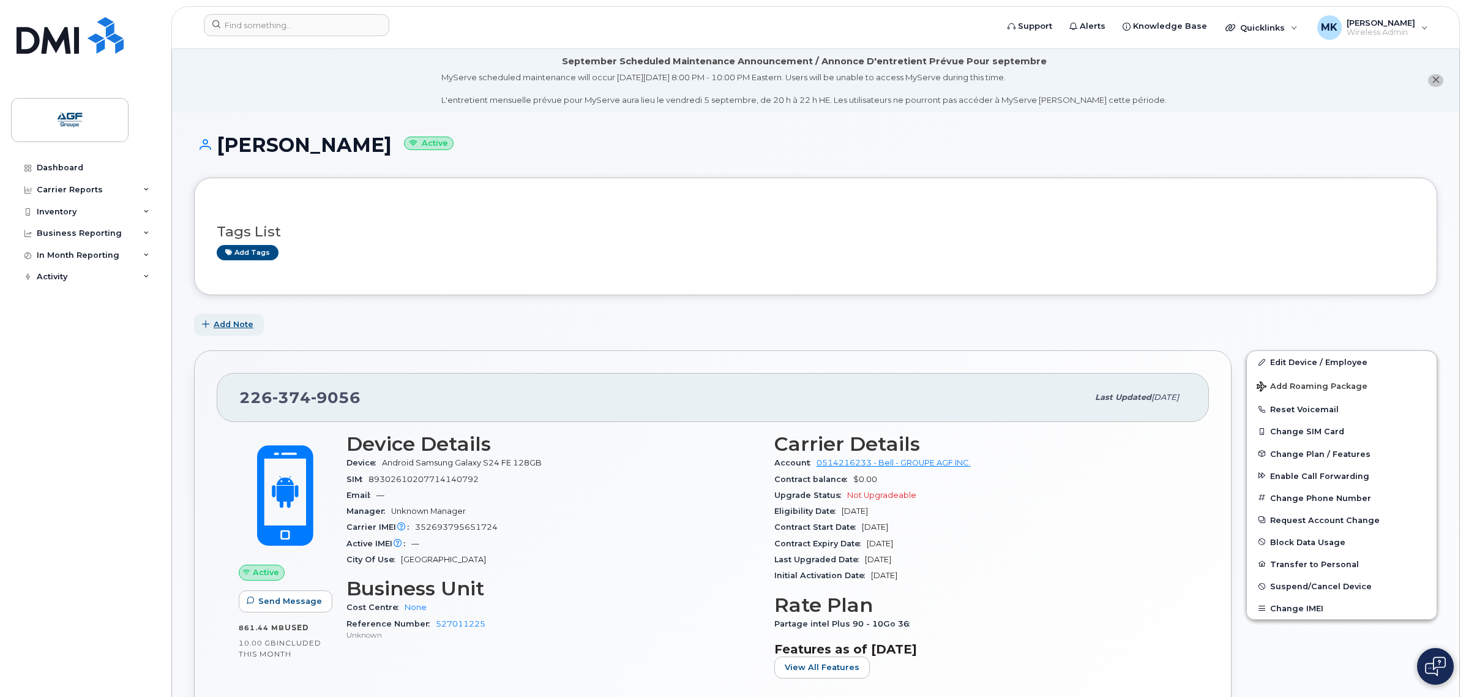
click at [240, 321] on span "Add Note" at bounding box center [234, 324] width 40 height 12
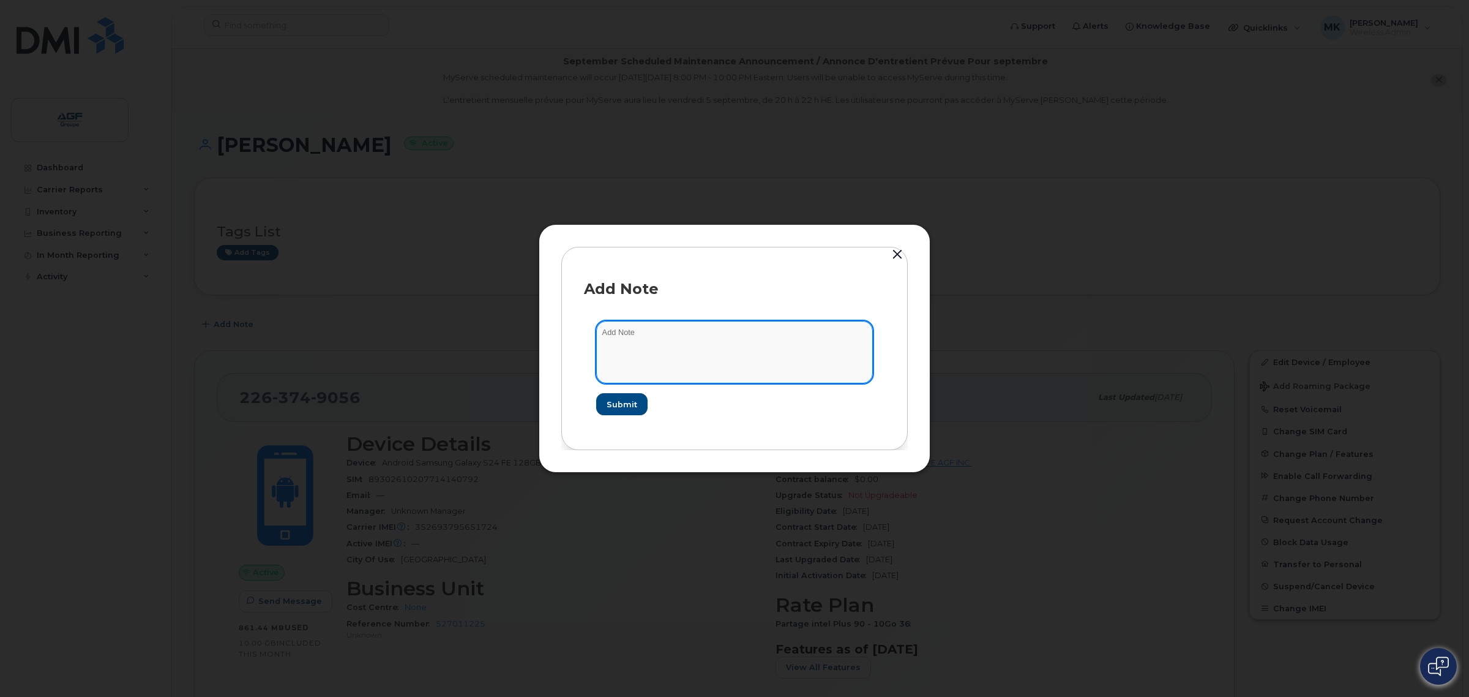
click at [680, 355] on textarea at bounding box center [734, 352] width 277 height 62
paste textarea "Exception utilisé pour inventaire, l'employé n'as pas reçu son upgrade. - Mehdi"
type textarea "Exception utilisé pour inventaire, l'employé n'as pas reçu son upgrade. - Mehdi"
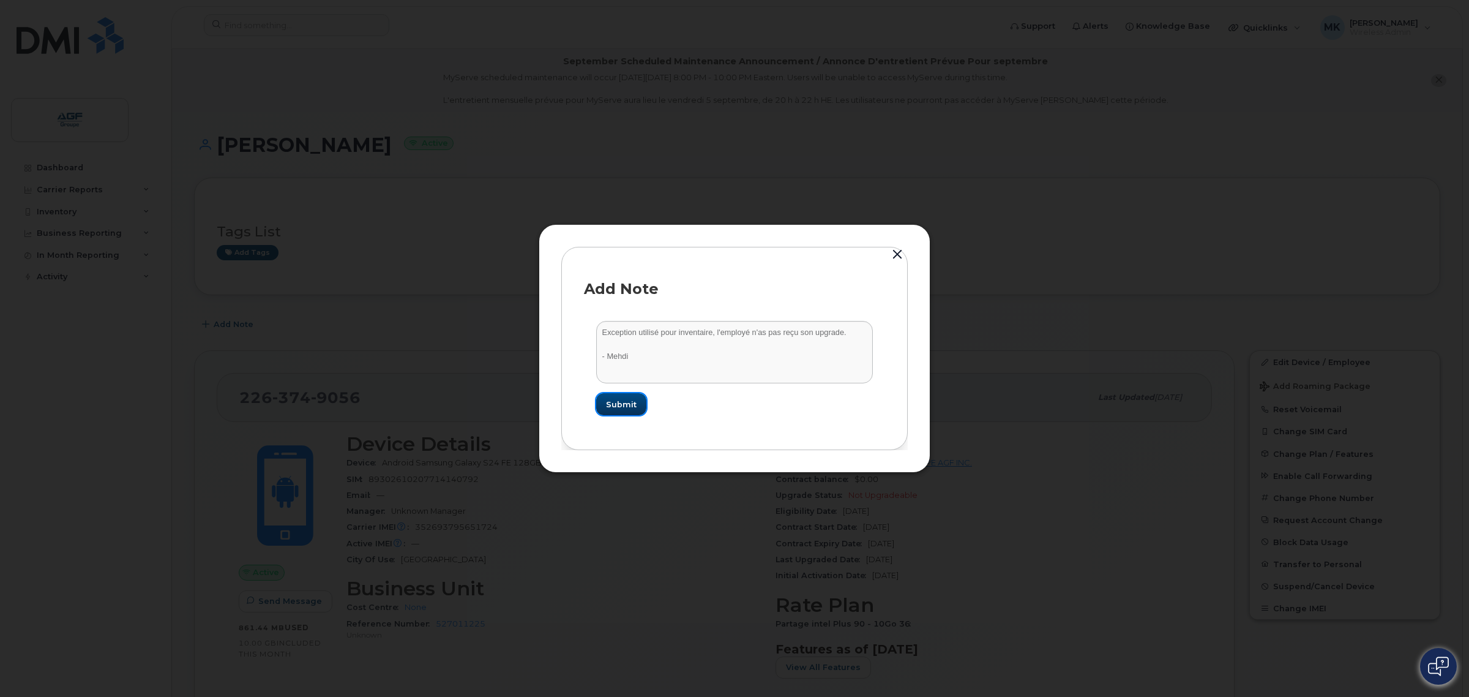
click at [628, 406] on span "Submit" at bounding box center [621, 405] width 31 height 12
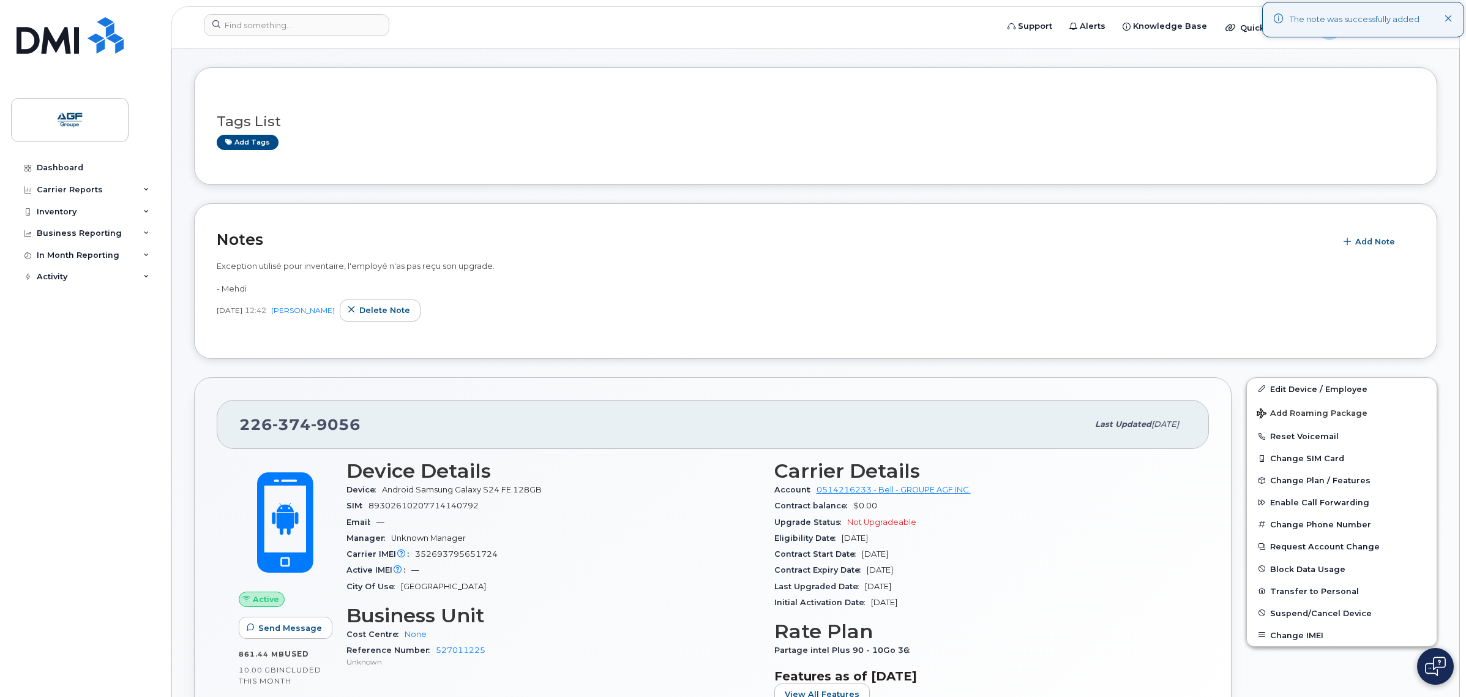
scroll to position [383, 0]
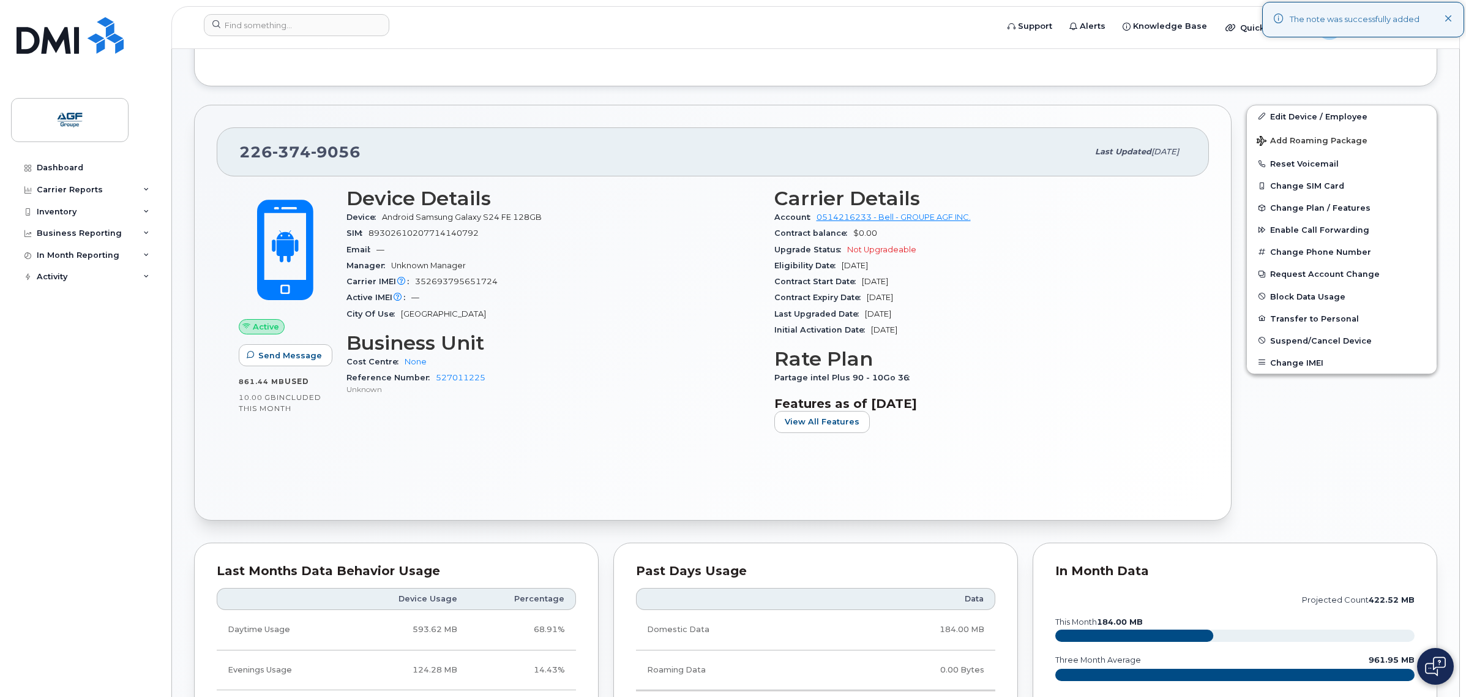
click at [1450, 22] on icon at bounding box center [1449, 19] width 8 height 8
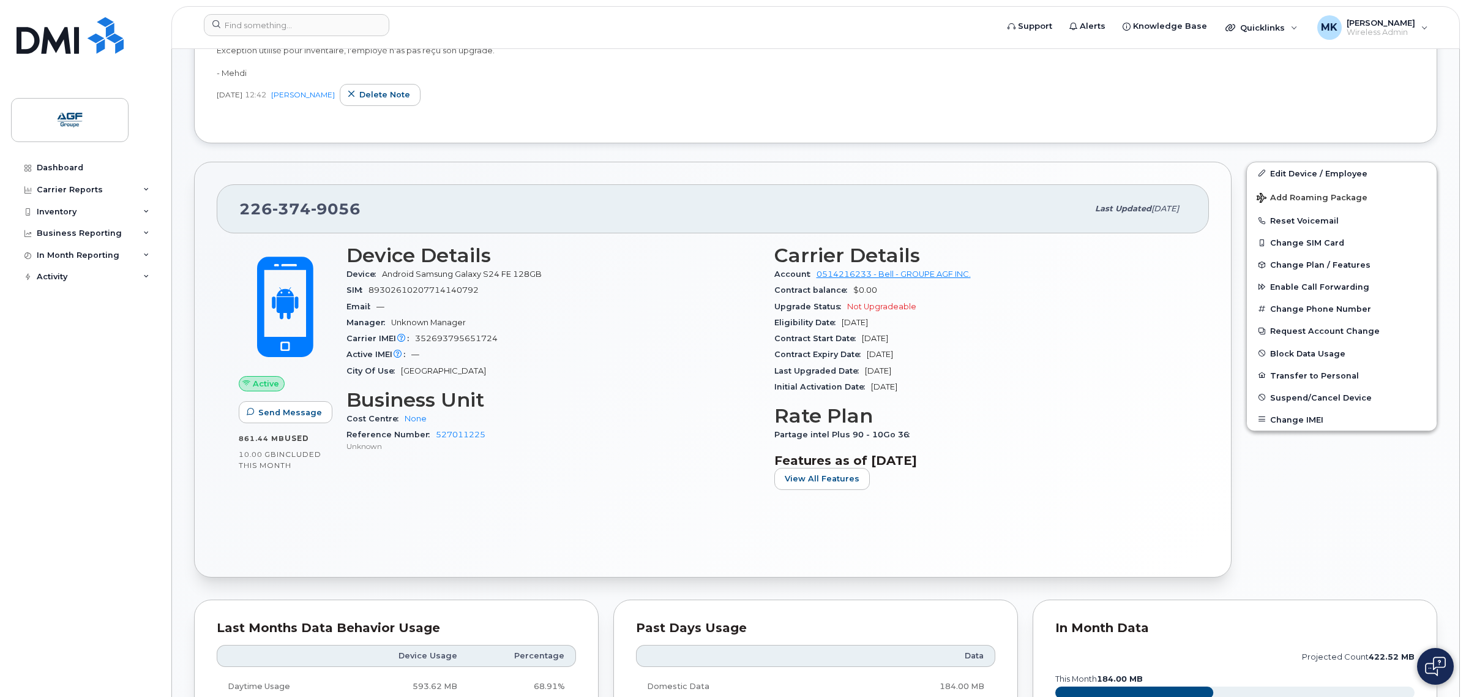
scroll to position [306, 0]
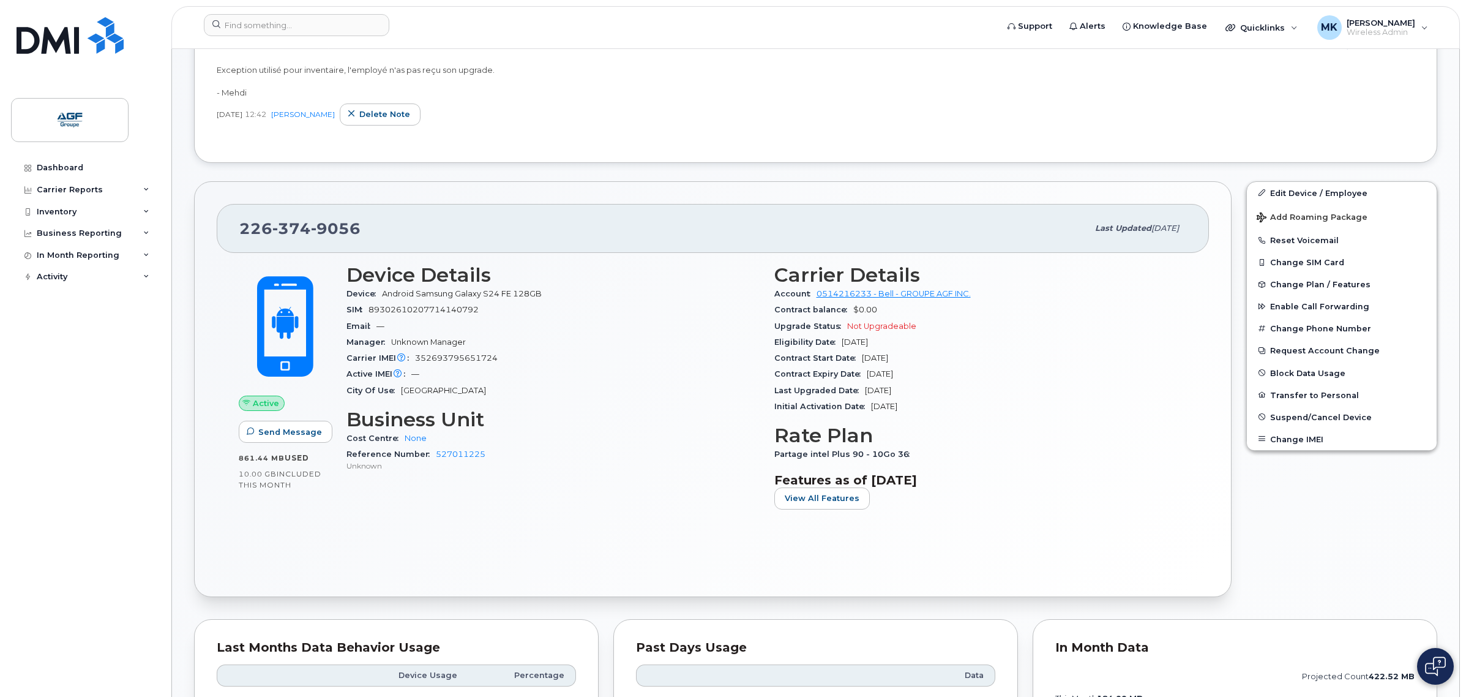
click at [623, 346] on div "Manager Unknown Manager" at bounding box center [553, 342] width 413 height 16
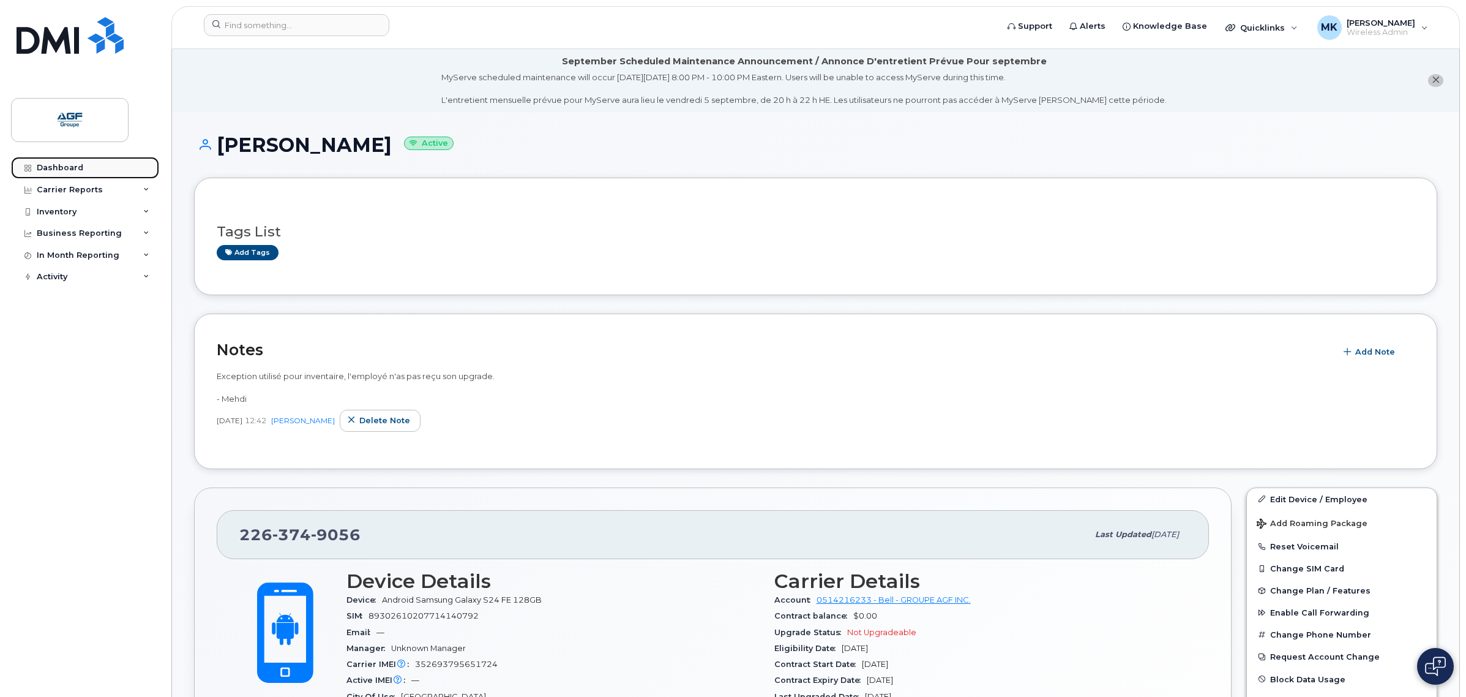
click at [114, 167] on link "Dashboard" at bounding box center [85, 168] width 148 height 22
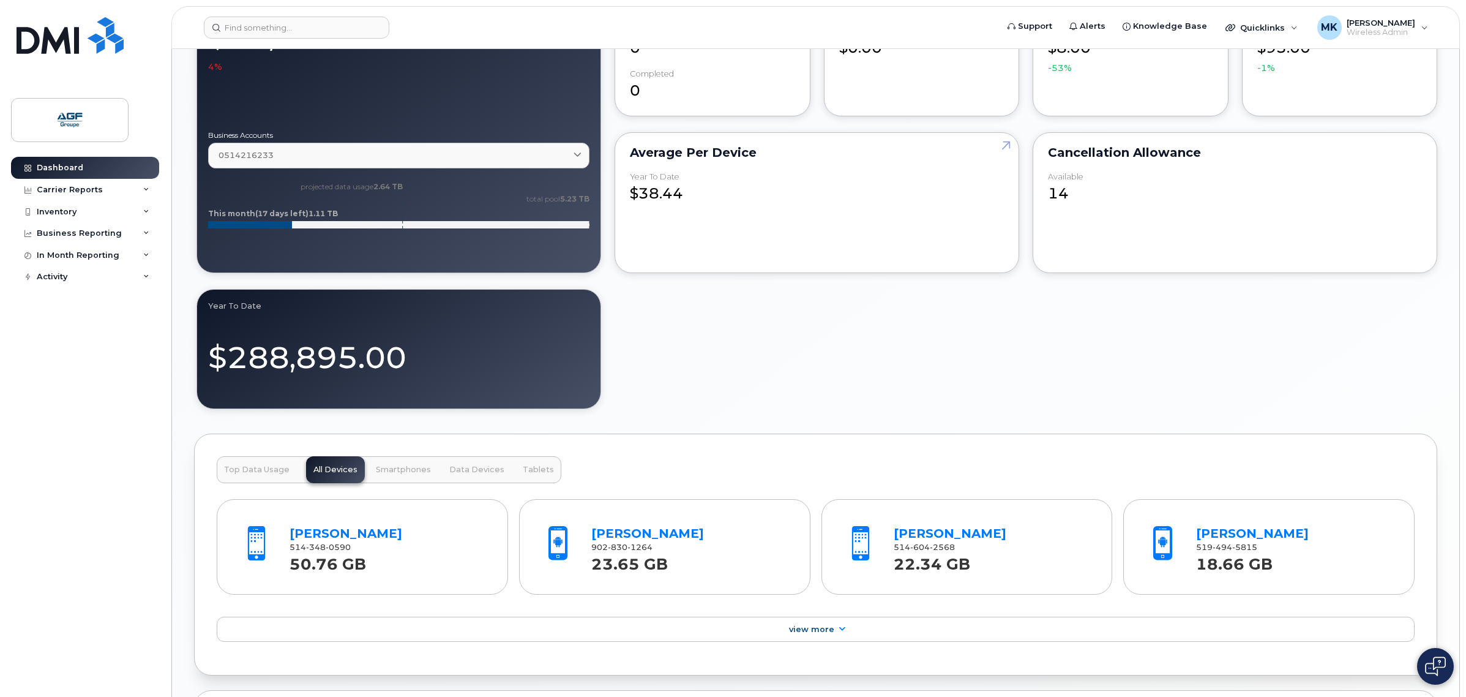
scroll to position [1301, 0]
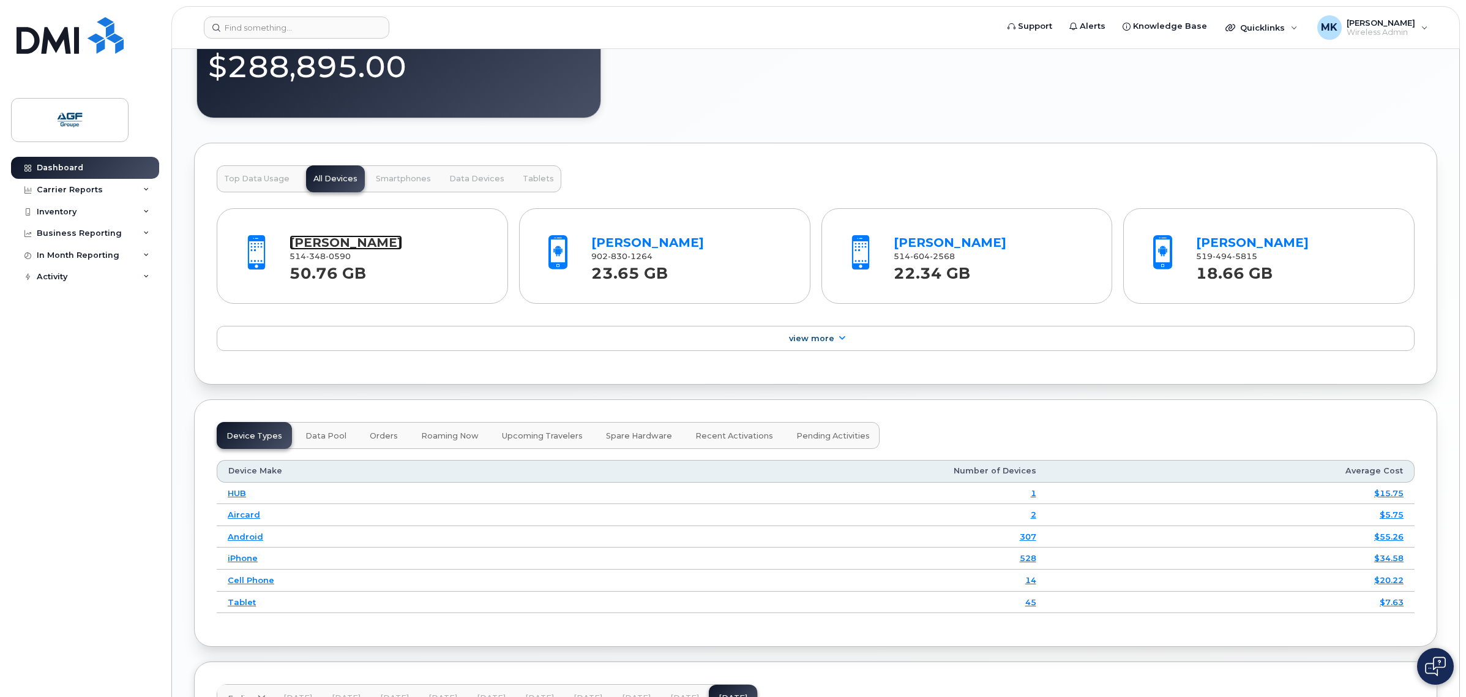
click at [365, 250] on link "[PERSON_NAME]" at bounding box center [346, 242] width 113 height 15
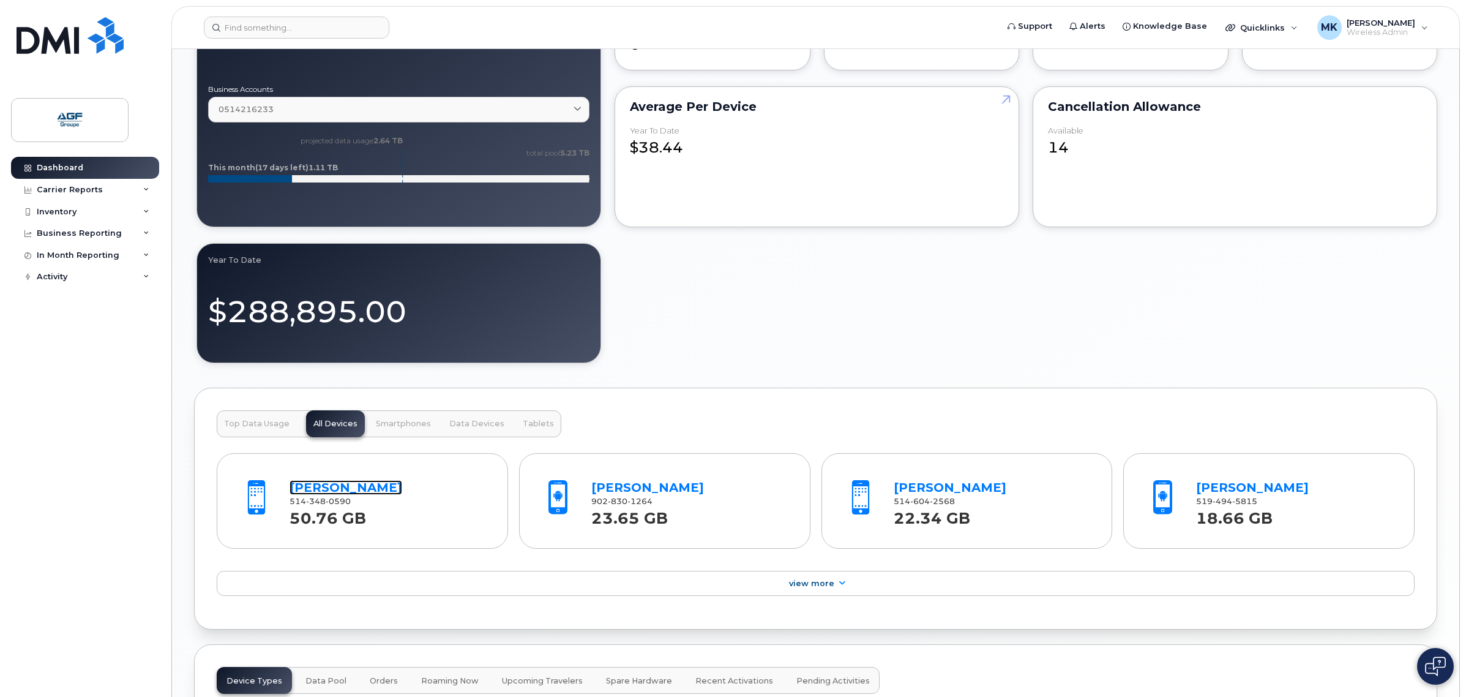
scroll to position [918, 0]
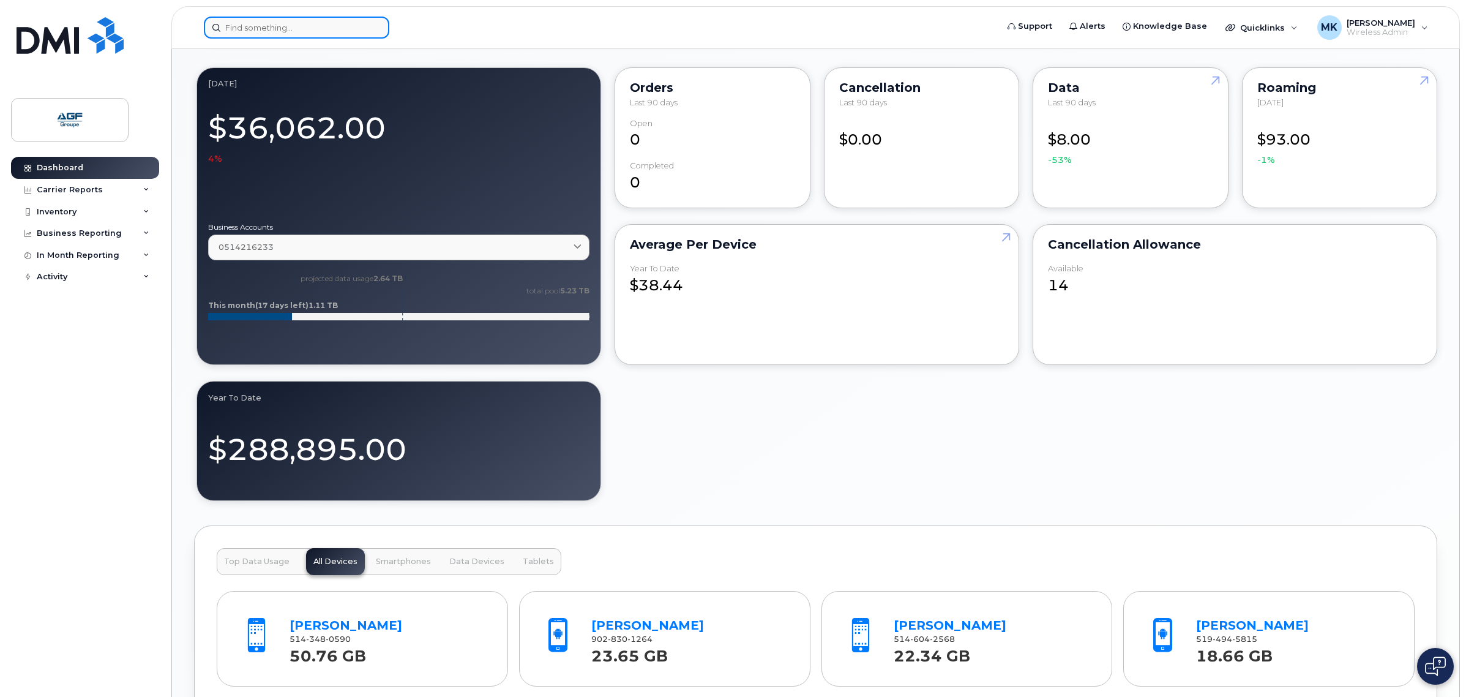
click at [349, 26] on input at bounding box center [296, 28] width 185 height 22
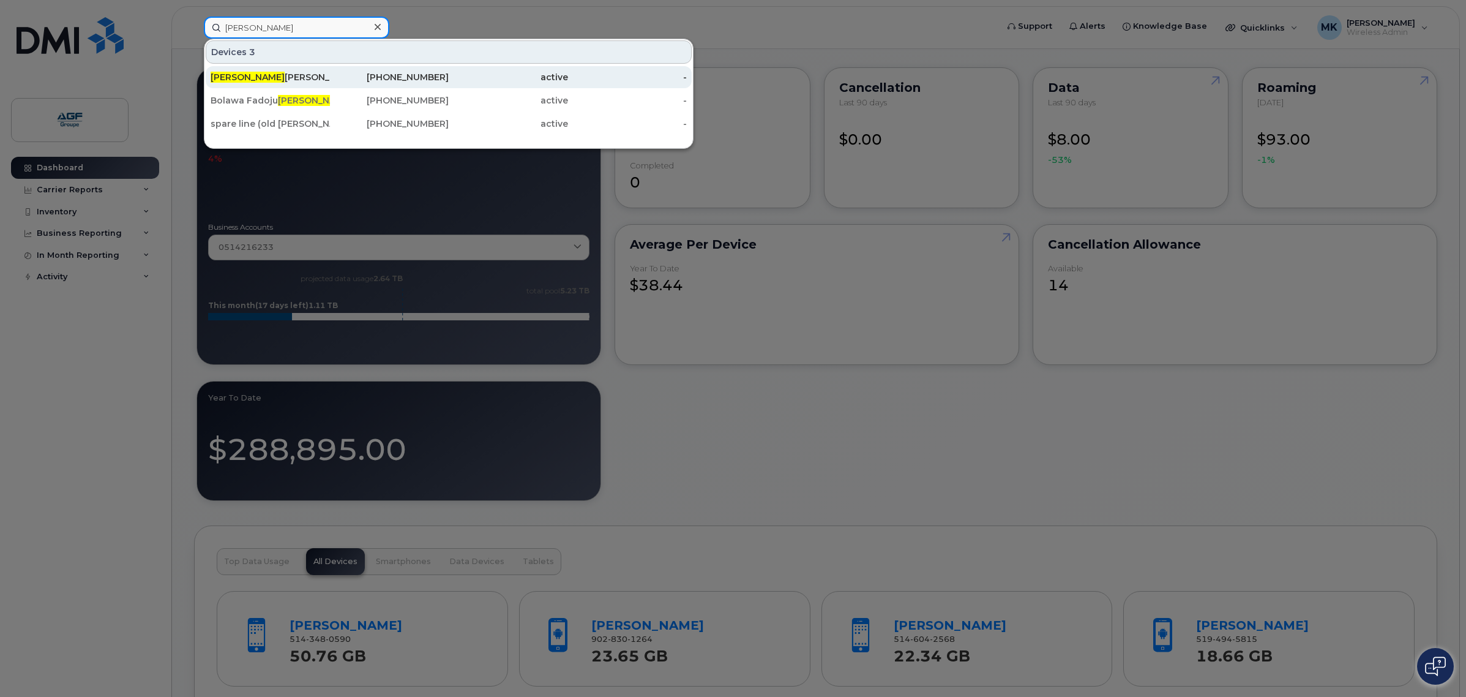
type input "[PERSON_NAME]"
click at [310, 83] on div "Tim Charlton" at bounding box center [270, 77] width 119 height 12
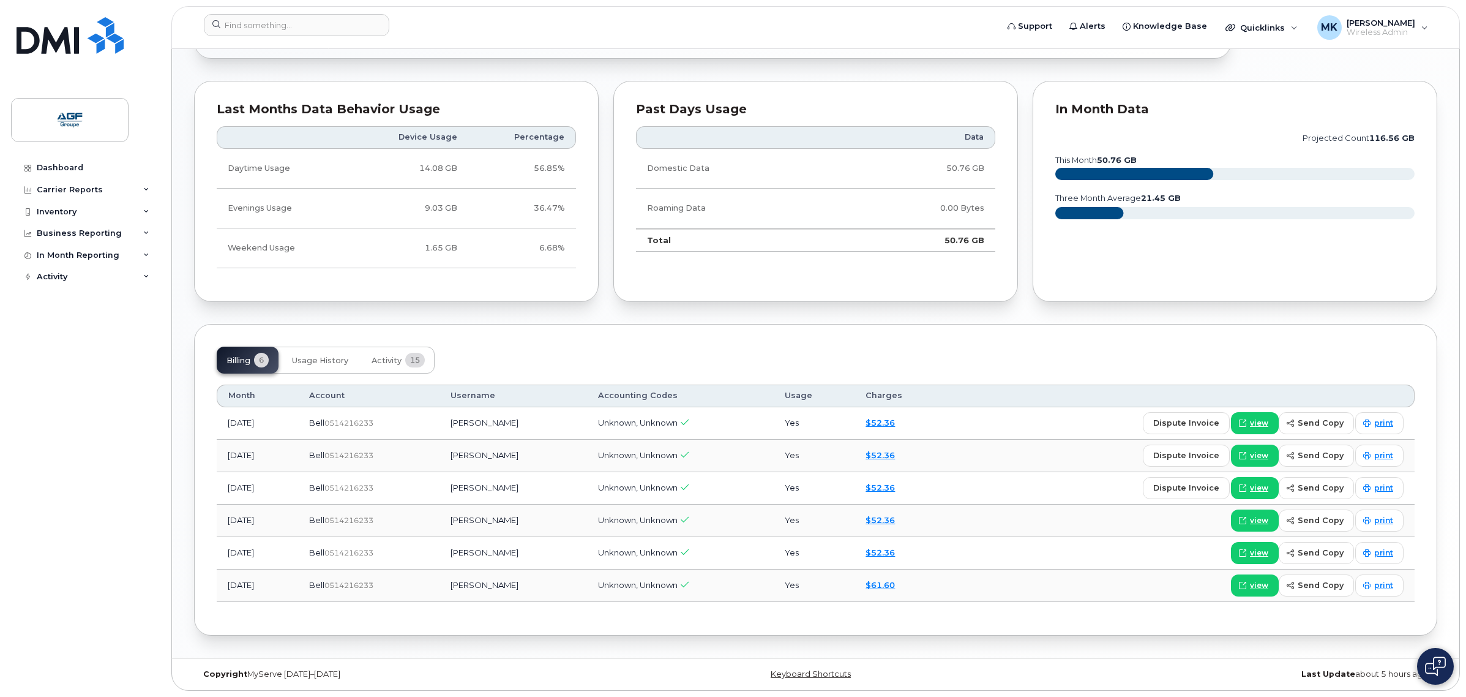
scroll to position [705, 0]
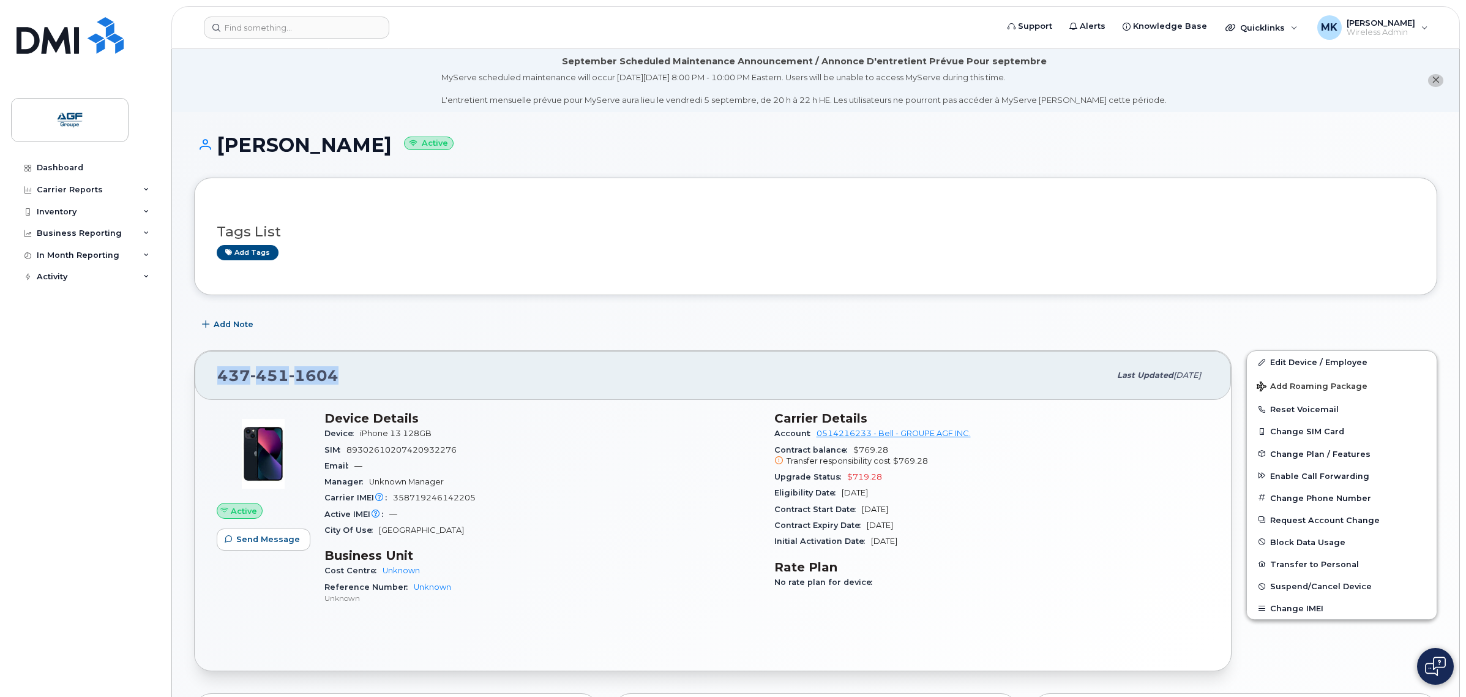
drag, startPoint x: 343, startPoint y: 380, endPoint x: 205, endPoint y: 383, distance: 137.8
click at [205, 383] on div "[PHONE_NUMBER] Last updated [DATE]" at bounding box center [713, 375] width 1036 height 49
copy span "[PHONE_NUMBER]"
click at [400, 361] on div "[PHONE_NUMBER] Last updated [DATE]" at bounding box center [713, 375] width 1036 height 49
drag, startPoint x: 351, startPoint y: 142, endPoint x: 263, endPoint y: 147, distance: 87.7
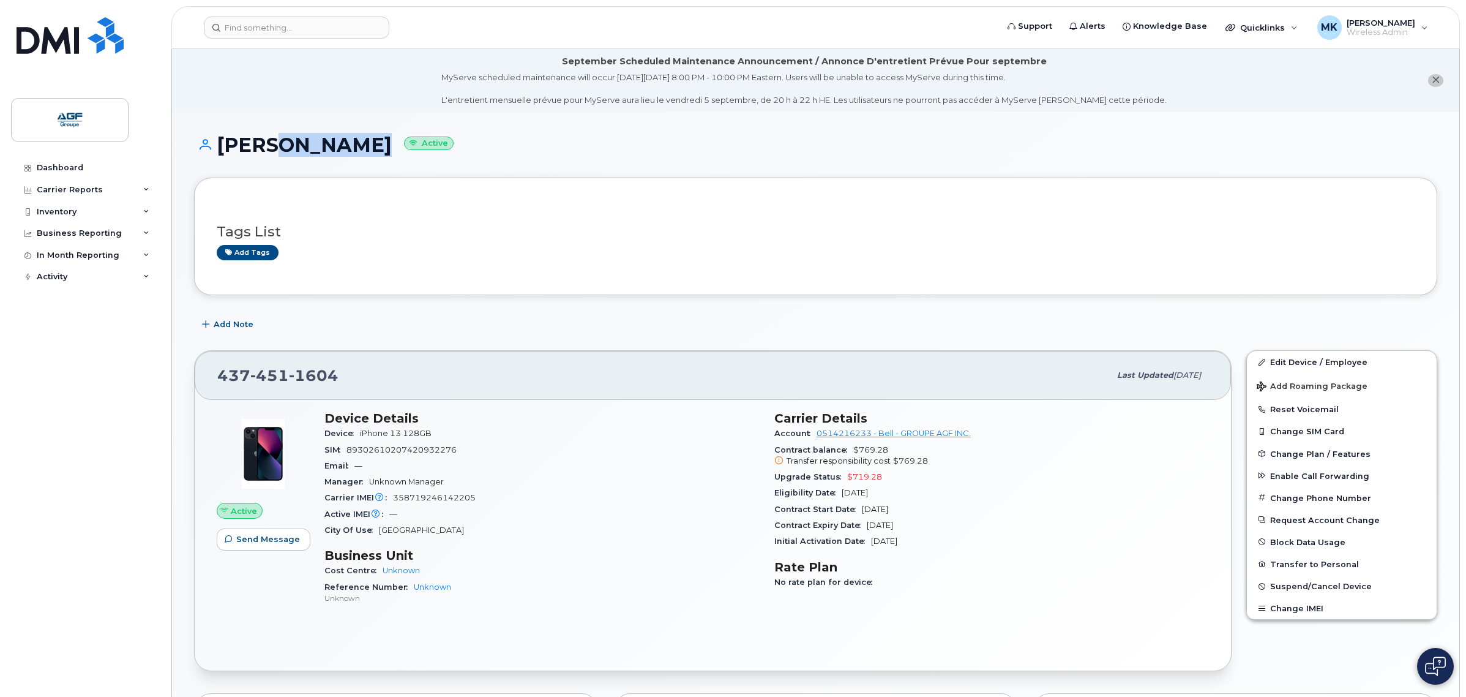
click at [263, 147] on h1 "[PERSON_NAME] Active" at bounding box center [815, 144] width 1243 height 21
copy h1 "[PERSON_NAME]"
drag, startPoint x: 366, startPoint y: 375, endPoint x: 219, endPoint y: 383, distance: 147.1
click at [219, 383] on div "[PHONE_NUMBER]" at bounding box center [663, 375] width 893 height 26
copy span "[PHONE_NUMBER]"
